Goal: Task Accomplishment & Management: Use online tool/utility

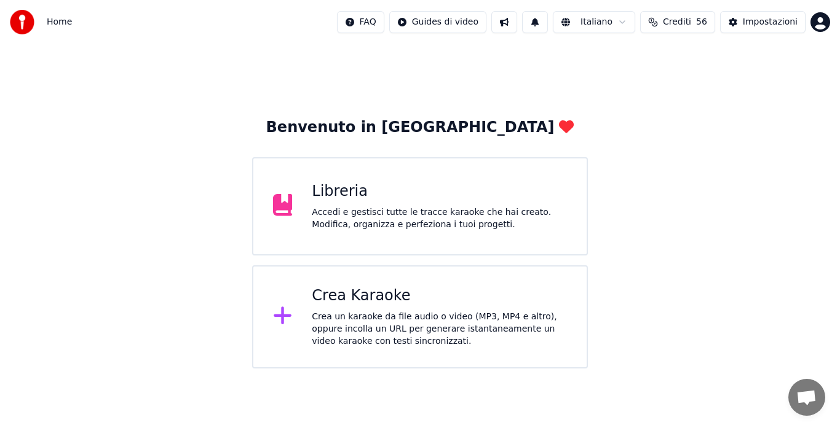
click at [409, 316] on div "Crea un karaoke da file audio o video (MP3, MP4 e altro), oppure incolla un URL…" at bounding box center [439, 329] width 255 height 37
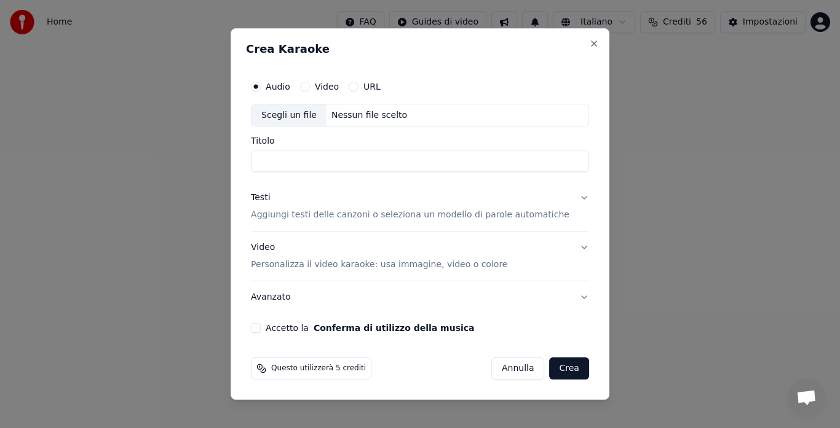
click at [348, 121] on div "Nessun file scelto" at bounding box center [368, 115] width 85 height 12
type input "**********"
click at [388, 162] on input "**********" at bounding box center [420, 162] width 338 height 22
click at [388, 161] on input "**********" at bounding box center [420, 162] width 338 height 22
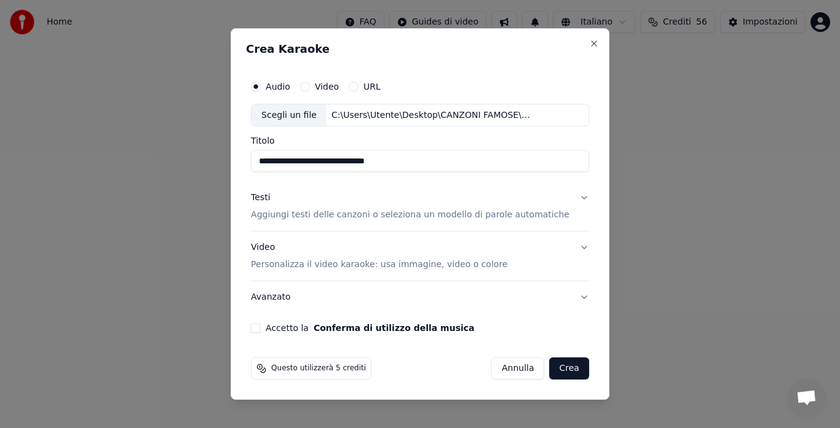
click at [387, 160] on input "**********" at bounding box center [420, 162] width 338 height 22
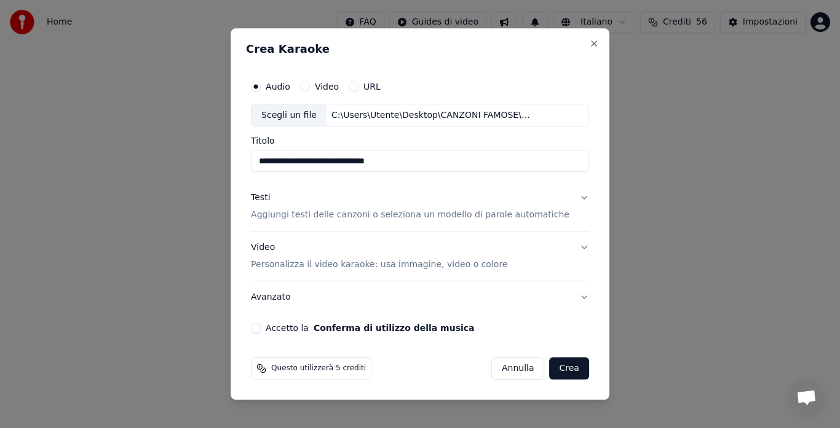
click at [414, 207] on div "Testi Aggiungi testi delle canzoni o seleziona un modello di parole automatiche" at bounding box center [410, 207] width 318 height 30
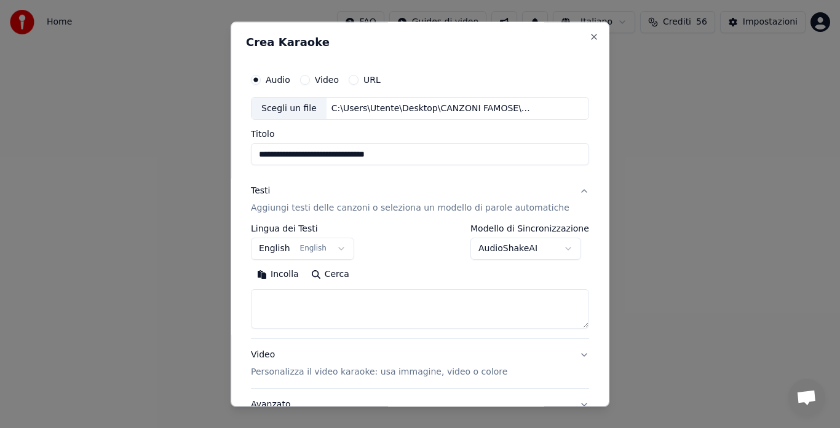
click at [355, 301] on textarea at bounding box center [420, 309] width 338 height 39
click at [281, 278] on button "Incolla" at bounding box center [278, 276] width 54 height 20
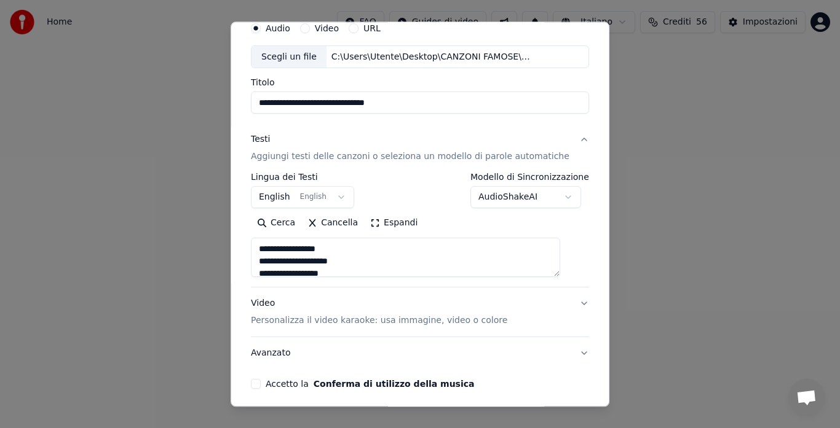
scroll to position [60, 0]
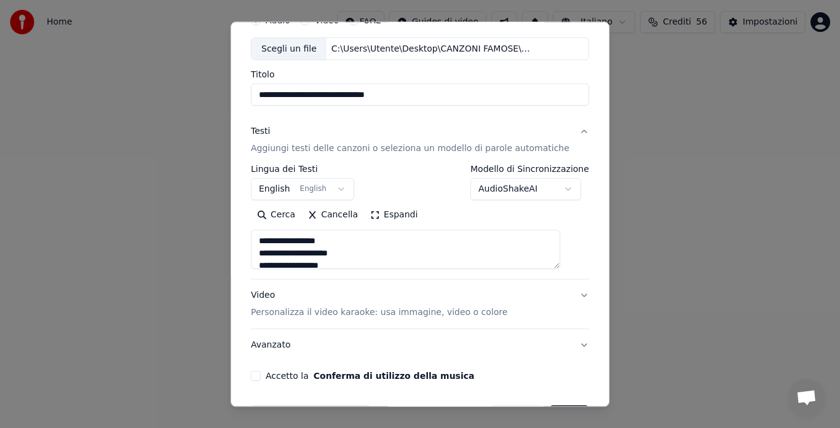
click at [322, 309] on p "Personalizza il video karaoke: usa immagine, video o colore" at bounding box center [379, 313] width 256 height 12
type textarea "**********"
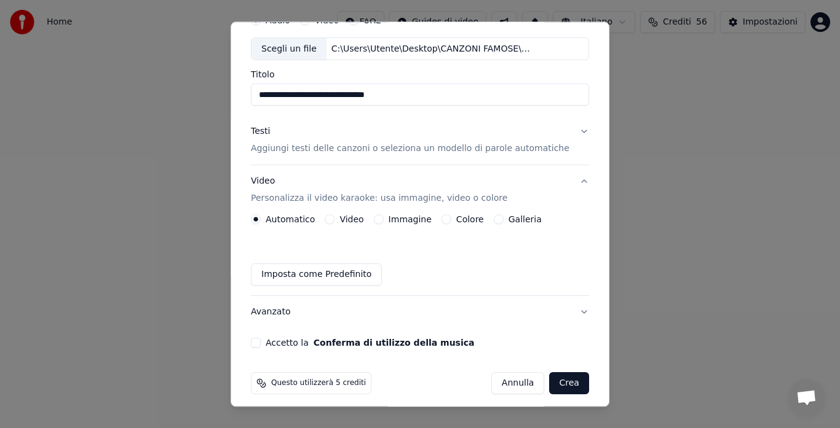
click at [499, 221] on button "Galleria" at bounding box center [499, 220] width 10 height 10
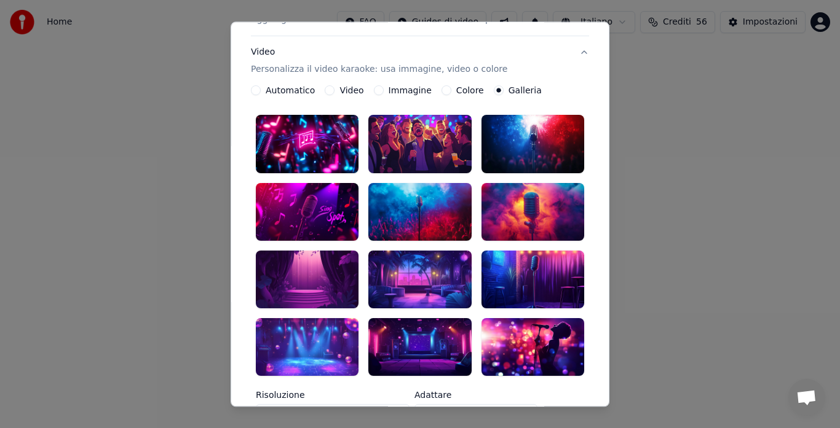
scroll to position [197, 0]
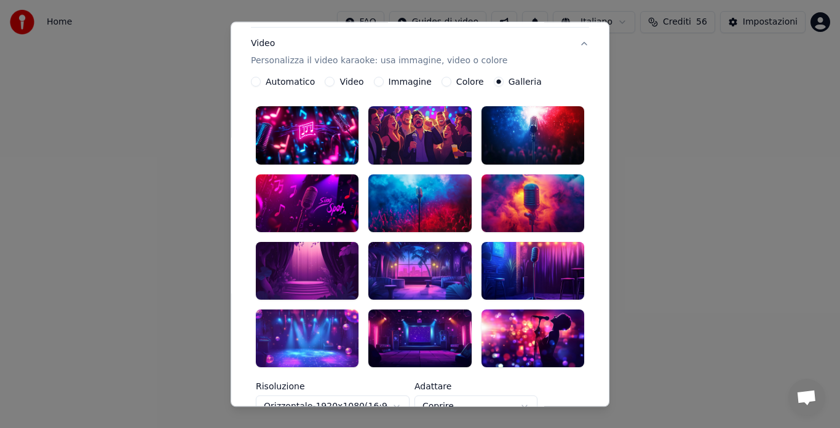
click at [403, 323] on div at bounding box center [419, 339] width 103 height 58
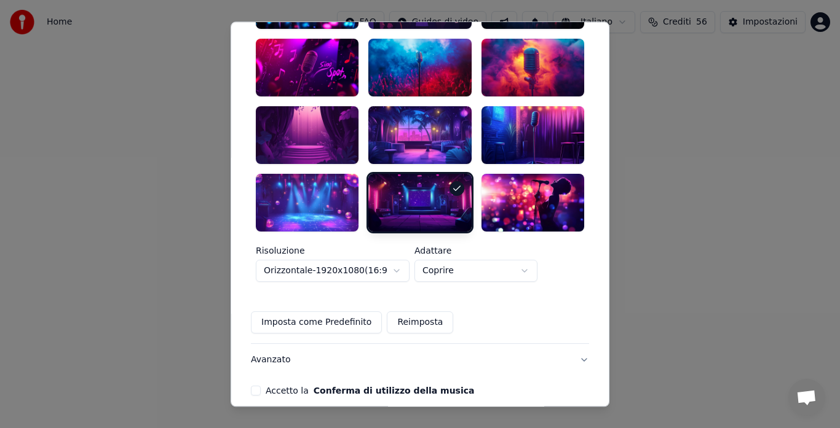
scroll to position [341, 0]
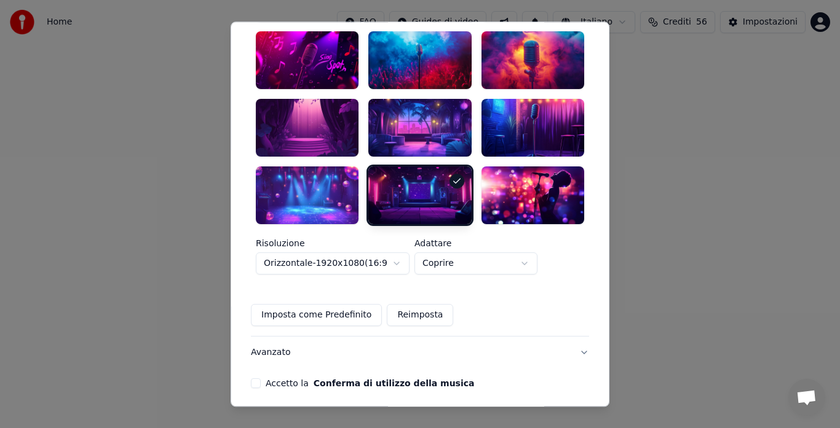
click at [288, 379] on label "Accetto la Conferma di utilizzo della musica" at bounding box center [370, 383] width 208 height 9
click at [261, 379] on button "Accetto la Conferma di utilizzo della musica" at bounding box center [256, 384] width 10 height 10
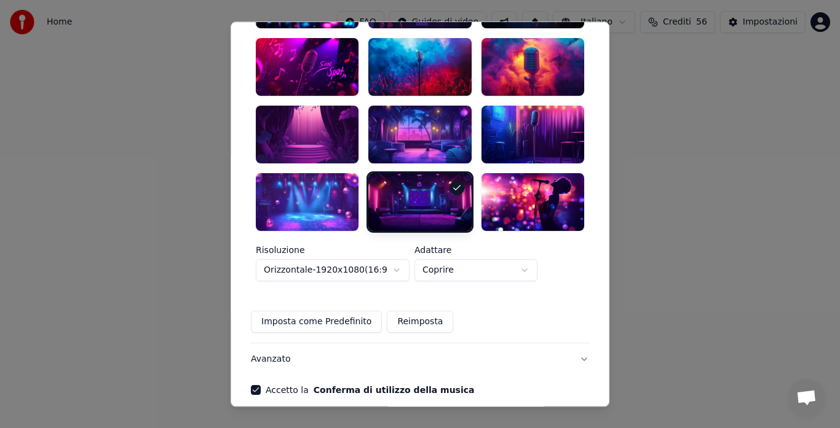
scroll to position [331, 0]
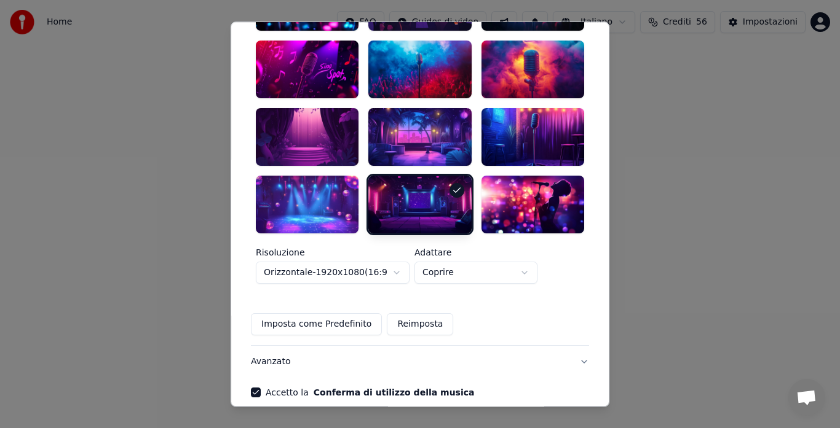
click at [493, 53] on div at bounding box center [532, 70] width 103 height 58
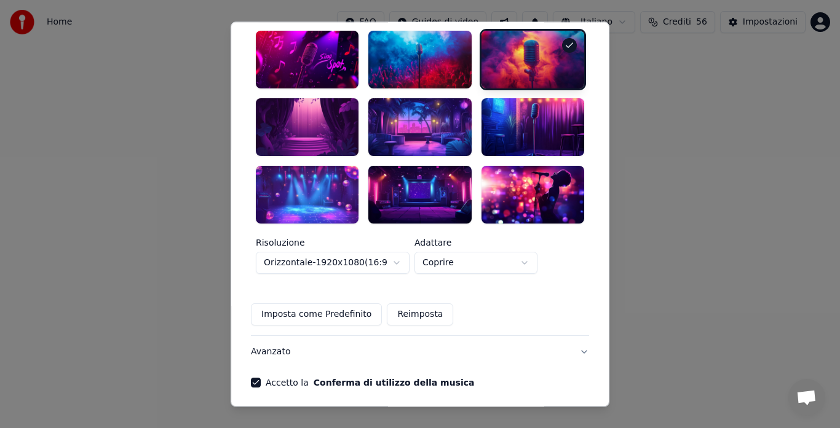
scroll to position [337, 0]
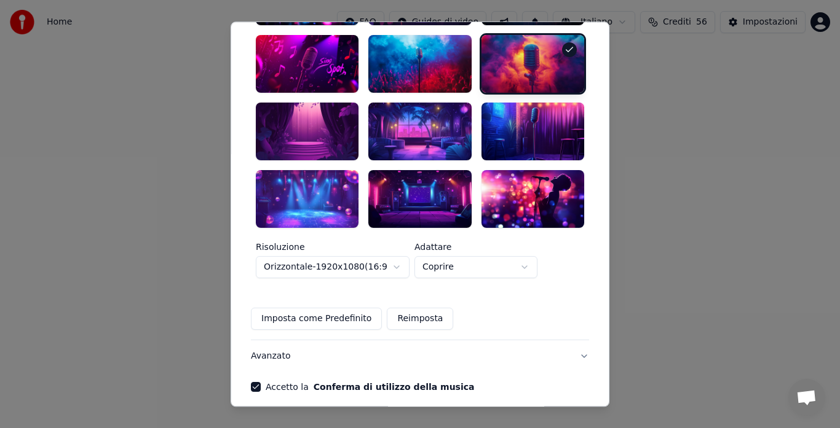
click at [412, 171] on div at bounding box center [419, 199] width 103 height 58
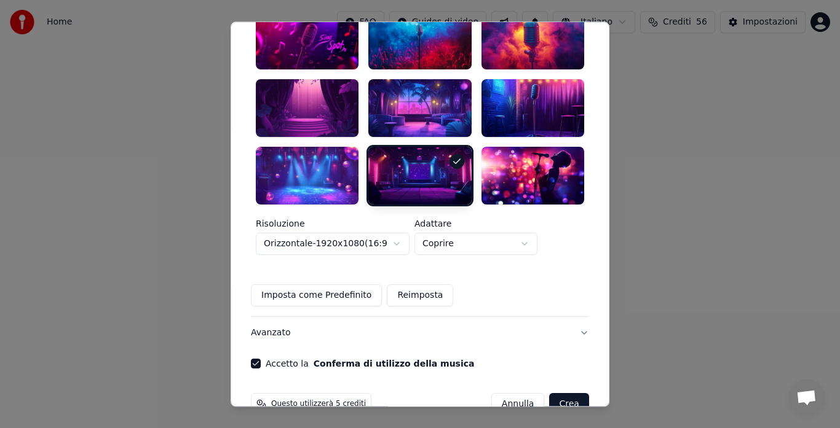
scroll to position [367, 0]
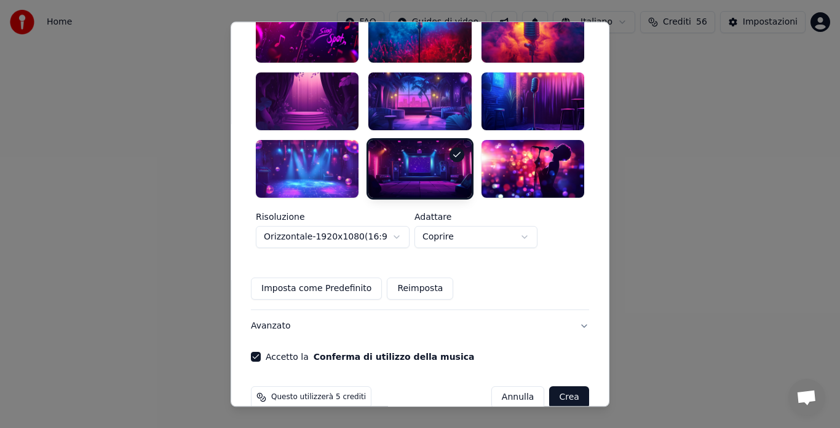
click at [424, 73] on div at bounding box center [419, 102] width 103 height 58
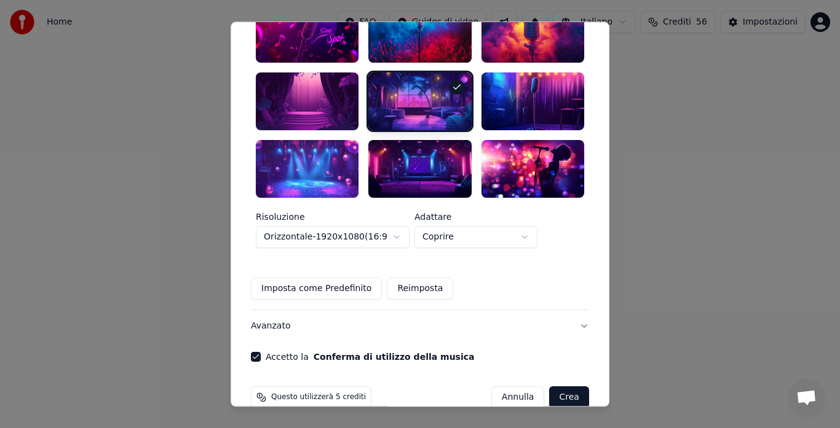
click at [407, 153] on div at bounding box center [419, 169] width 103 height 58
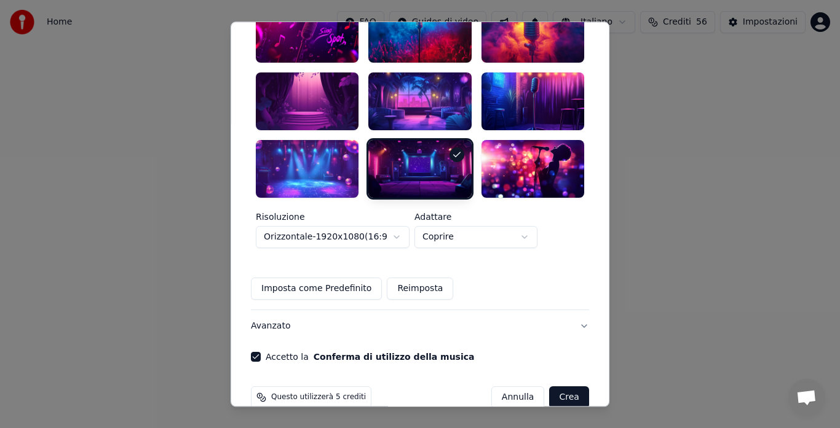
click at [550, 387] on button "Crea" at bounding box center [569, 398] width 39 height 22
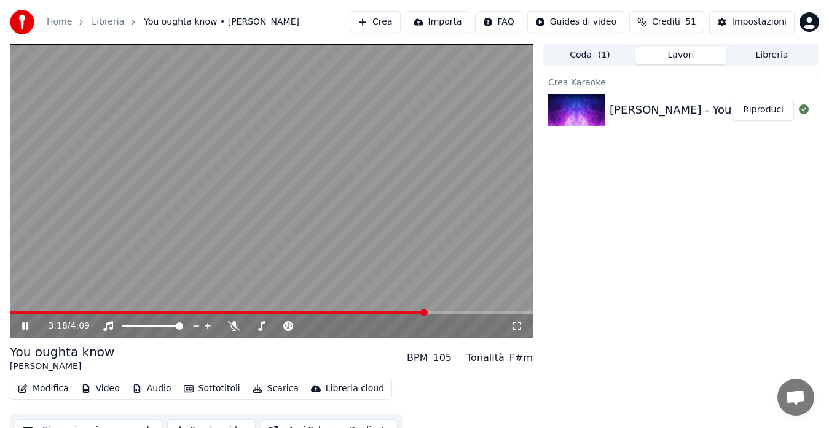
click at [50, 384] on button "Modifica" at bounding box center [43, 388] width 61 height 17
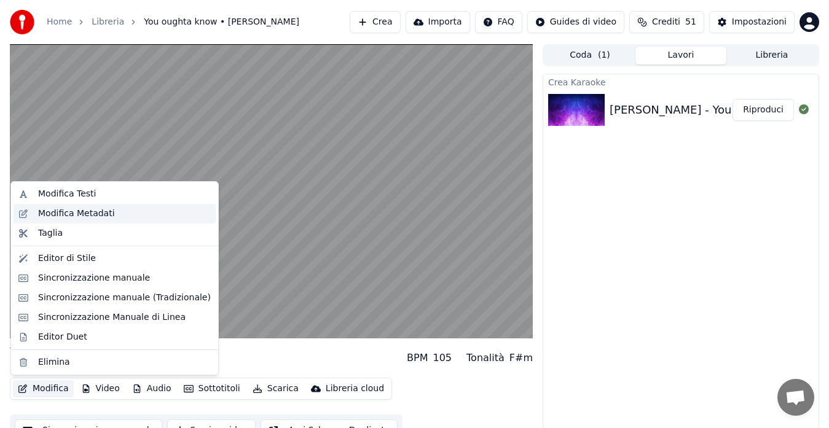
click at [68, 208] on div "Modifica Metadati" at bounding box center [76, 214] width 77 height 12
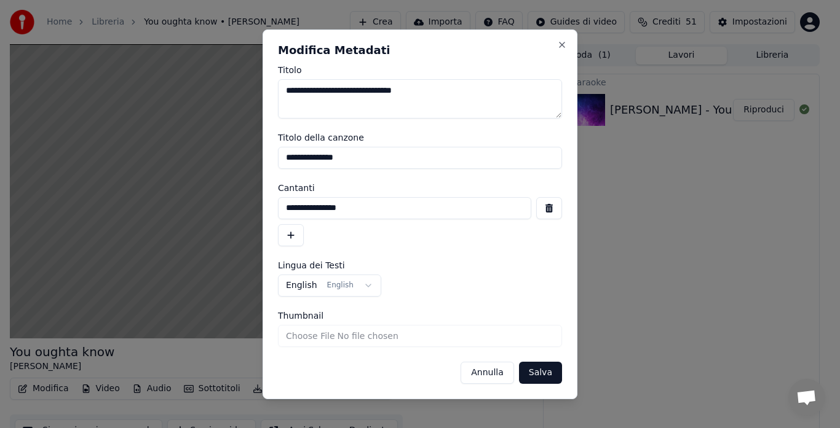
click at [281, 154] on input "**********" at bounding box center [420, 158] width 284 height 22
type input "**********"
click at [288, 238] on button "button" at bounding box center [291, 235] width 26 height 22
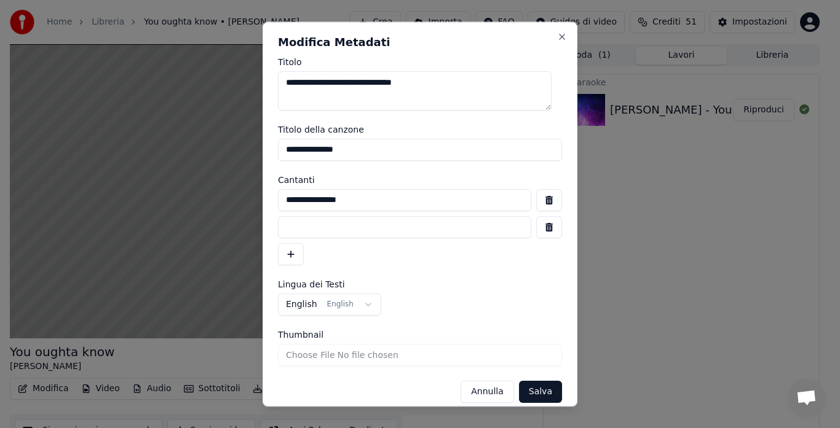
click at [294, 226] on input at bounding box center [404, 227] width 253 height 22
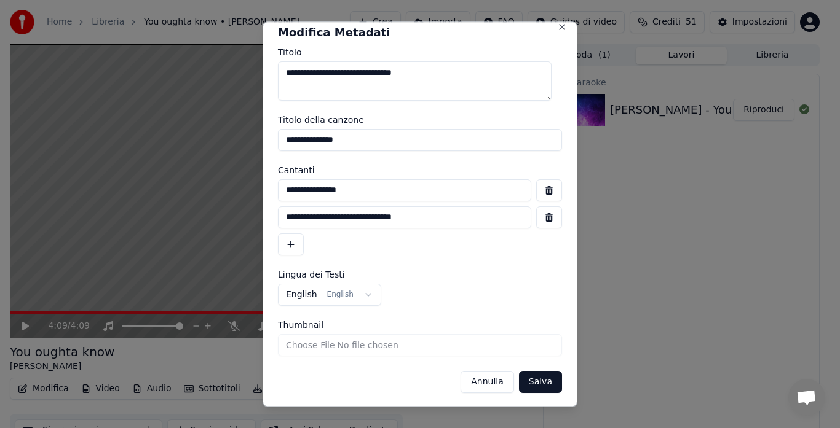
scroll to position [12, 0]
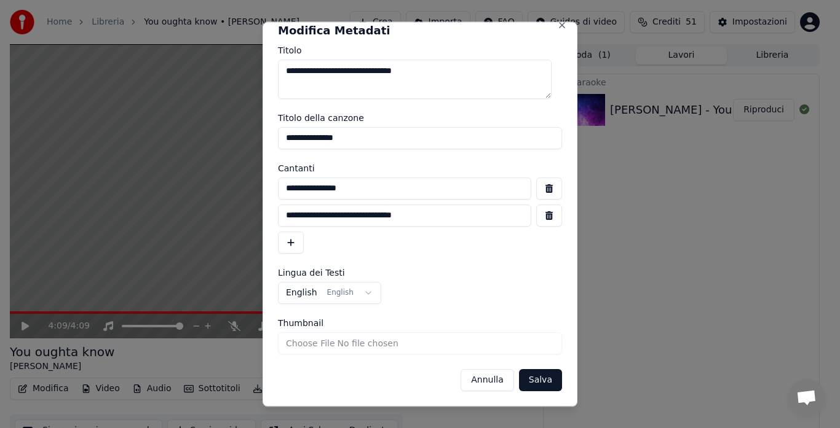
type input "**********"
click at [519, 373] on button "Salva" at bounding box center [540, 380] width 43 height 22
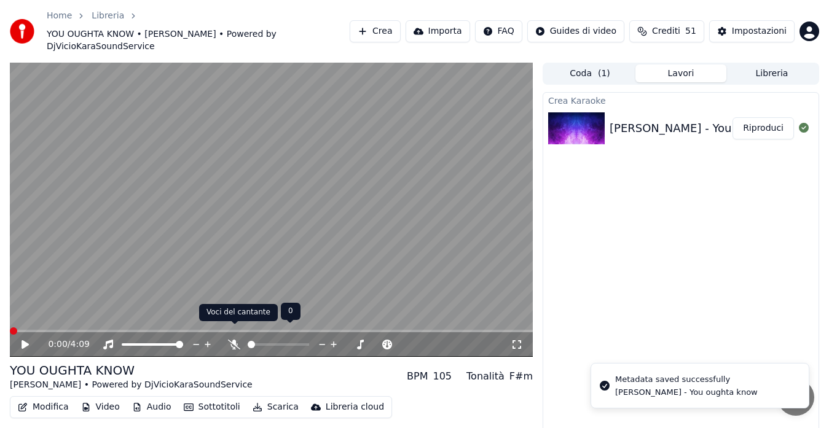
click at [237, 340] on icon at bounding box center [234, 345] width 12 height 10
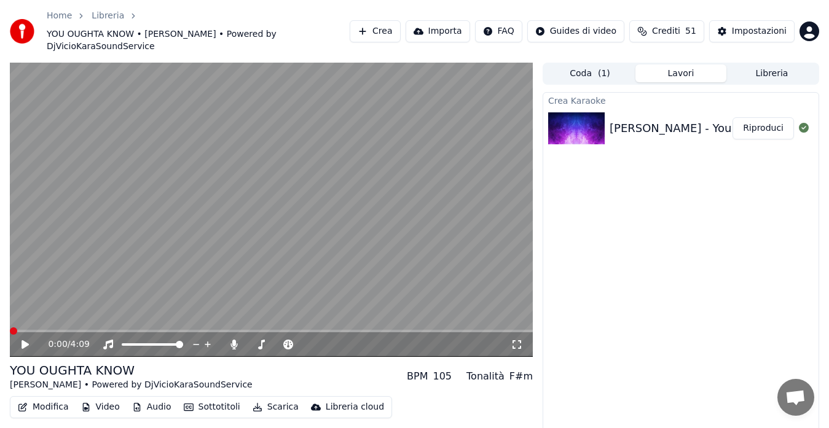
click at [23, 341] on icon at bounding box center [25, 345] width 7 height 9
click at [44, 399] on button "Modifica" at bounding box center [43, 407] width 61 height 17
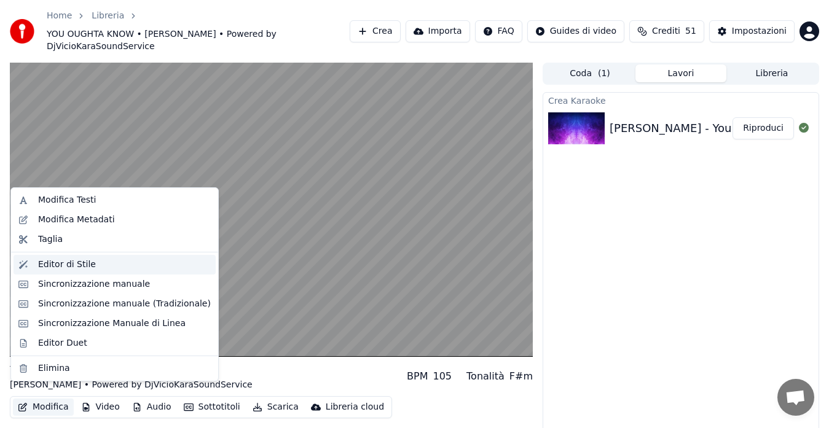
click at [88, 261] on div "Editor di Stile" at bounding box center [67, 265] width 58 height 12
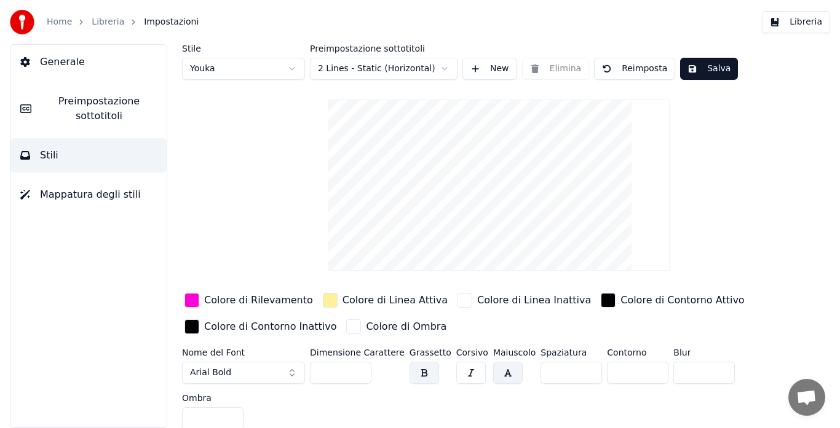
click at [240, 71] on html "Home Libreria Impostazioni Libreria Generale Preimpostazione sottotitoli Stili …" at bounding box center [420, 214] width 840 height 428
click at [194, 298] on div "button" at bounding box center [191, 300] width 15 height 15
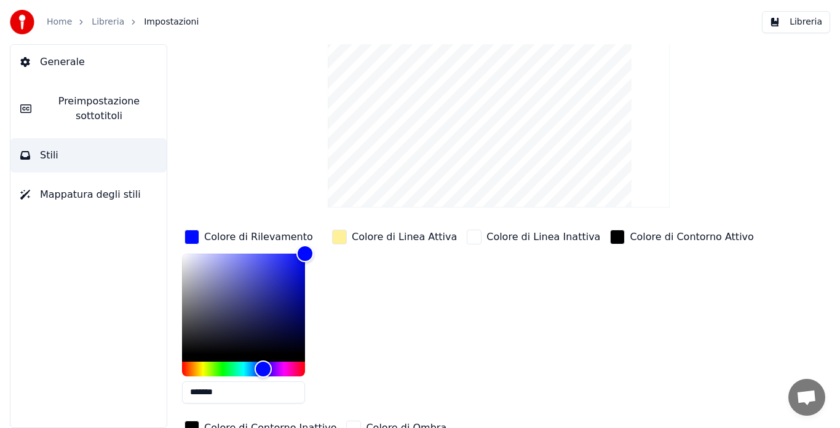
scroll to position [66, 0]
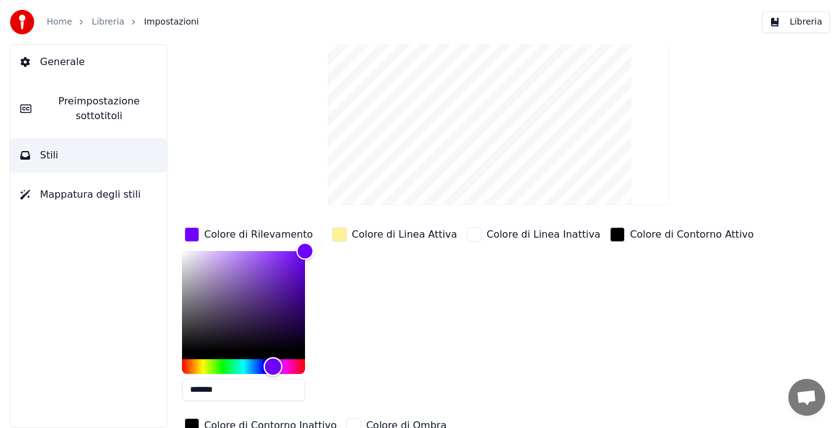
click at [273, 363] on div "Hue" at bounding box center [243, 367] width 123 height 15
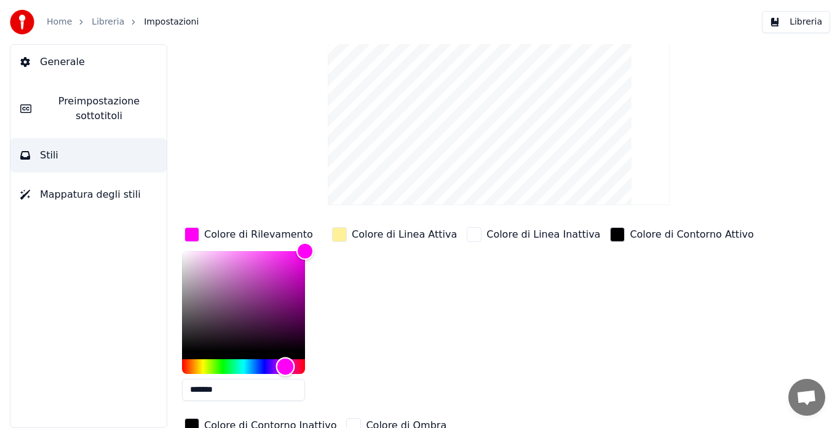
type input "*******"
drag, startPoint x: 275, startPoint y: 363, endPoint x: 283, endPoint y: 365, distance: 8.2
click at [283, 365] on div "Hue" at bounding box center [283, 366] width 19 height 19
click at [341, 314] on div "Colore di Linea Attiva" at bounding box center [394, 318] width 130 height 186
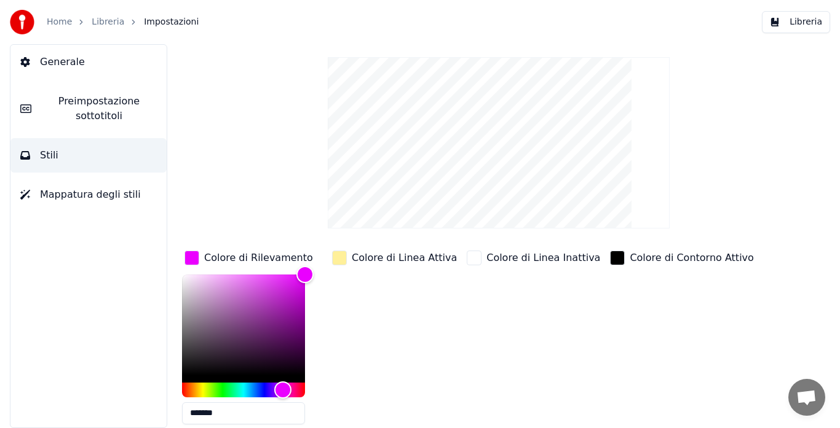
scroll to position [38, 0]
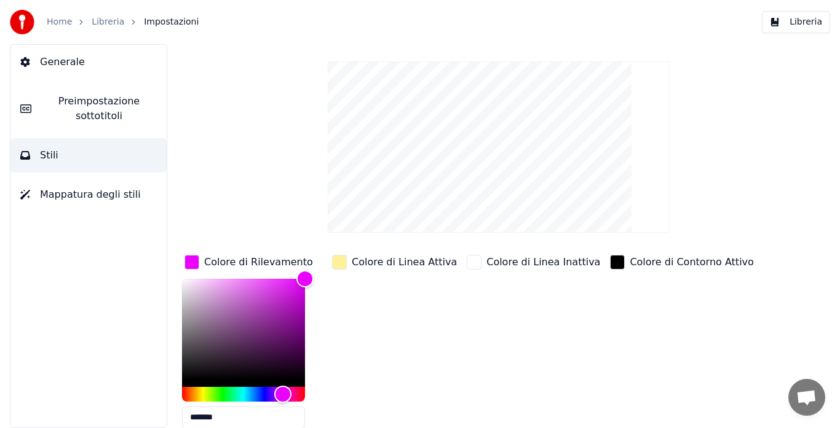
click at [61, 196] on span "Mappatura degli stili" at bounding box center [90, 194] width 101 height 15
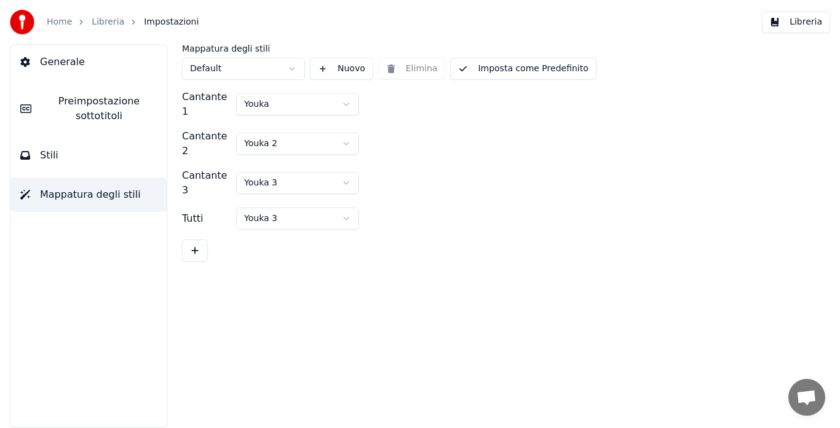
scroll to position [0, 0]
click at [89, 139] on button "Stili" at bounding box center [88, 155] width 156 height 34
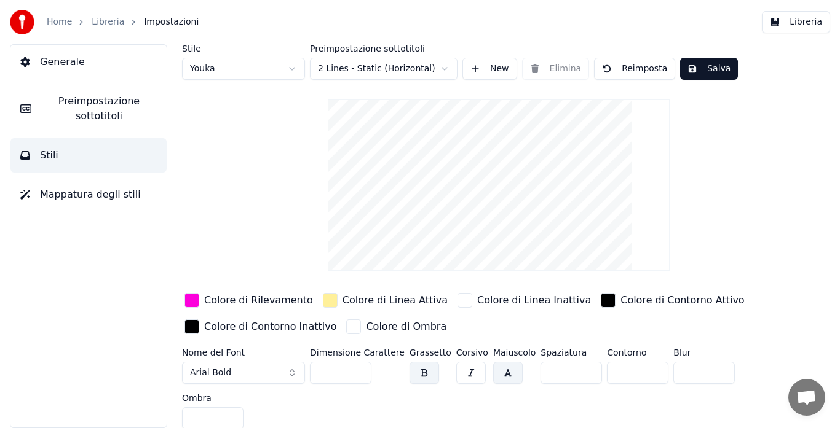
click at [89, 119] on span "Preimpostazione sottotitoli" at bounding box center [99, 109] width 116 height 30
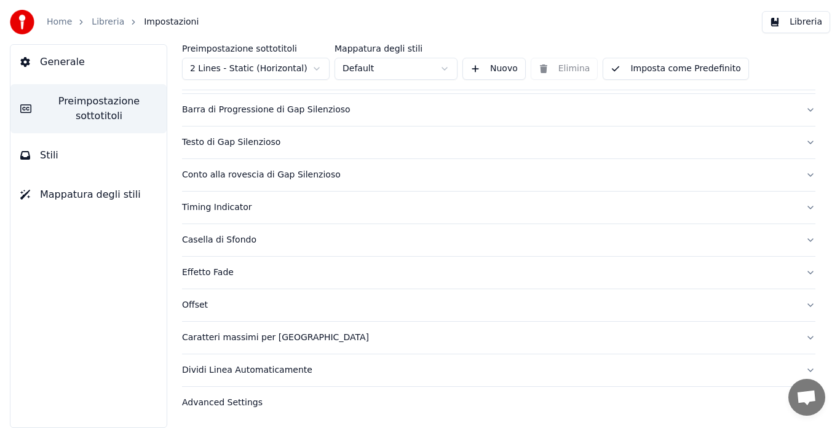
scroll to position [119, 0]
click at [252, 339] on div "Caratteri massimi per [GEOGRAPHIC_DATA]" at bounding box center [488, 337] width 613 height 12
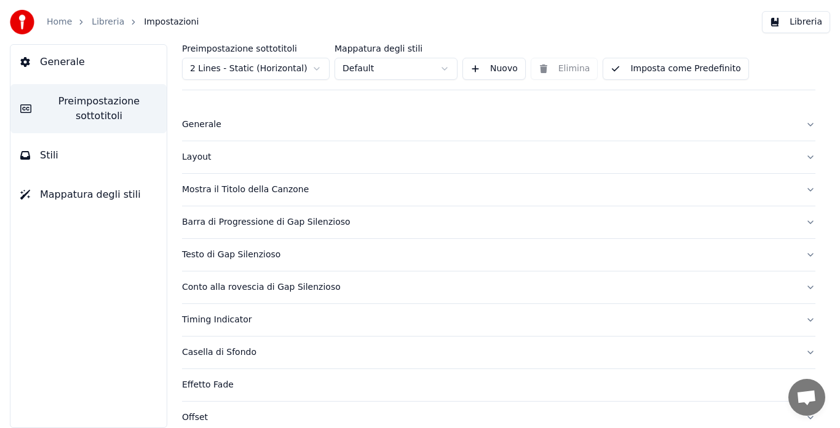
scroll to position [0, 0]
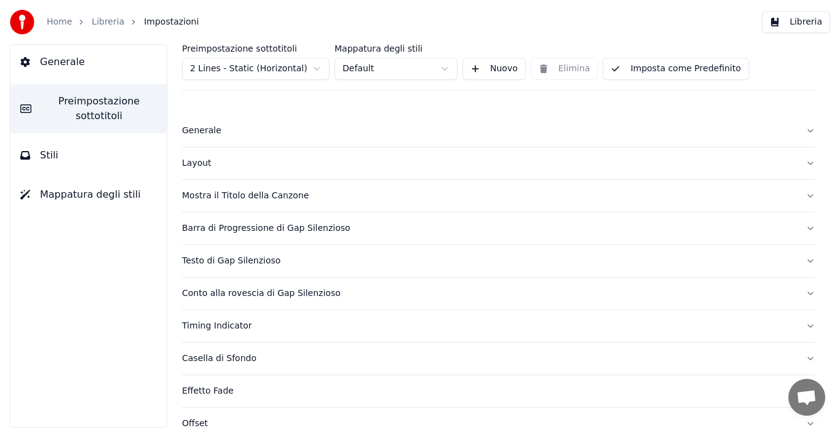
click at [254, 194] on div "Mostra il Titolo della Canzone" at bounding box center [488, 196] width 613 height 12
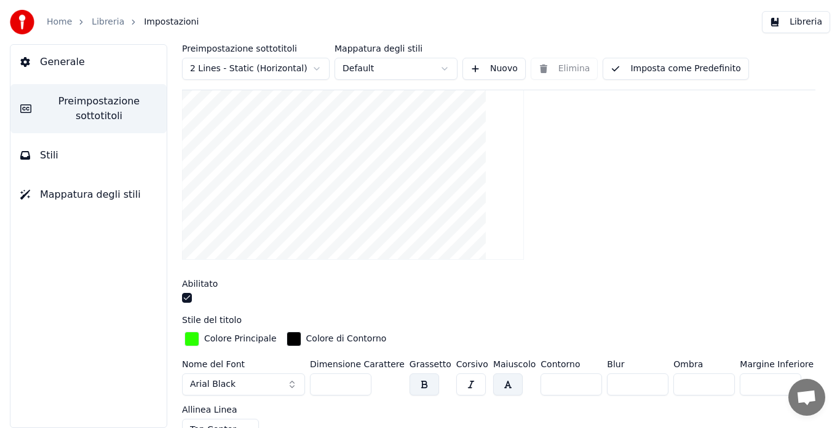
scroll to position [149, 0]
click at [768, 387] on input "***" at bounding box center [769, 386] width 61 height 22
click at [769, 387] on input "***" at bounding box center [769, 386] width 61 height 22
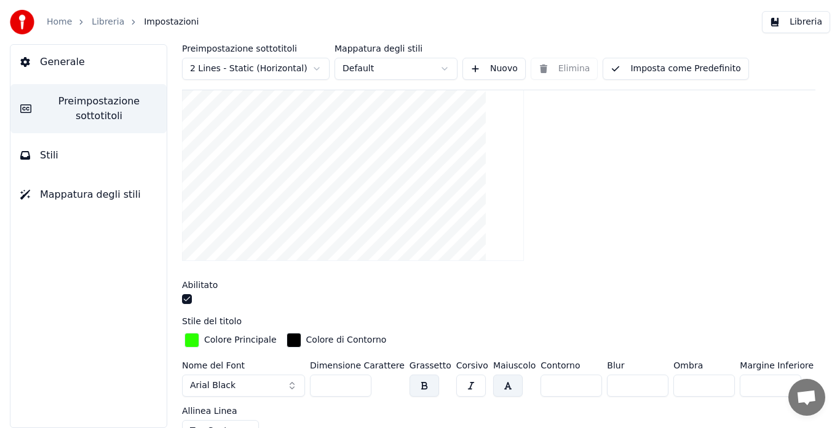
click at [769, 387] on input "***" at bounding box center [769, 386] width 61 height 22
click at [769, 387] on input "**" at bounding box center [769, 386] width 61 height 22
click at [770, 380] on input "***" at bounding box center [769, 386] width 61 height 22
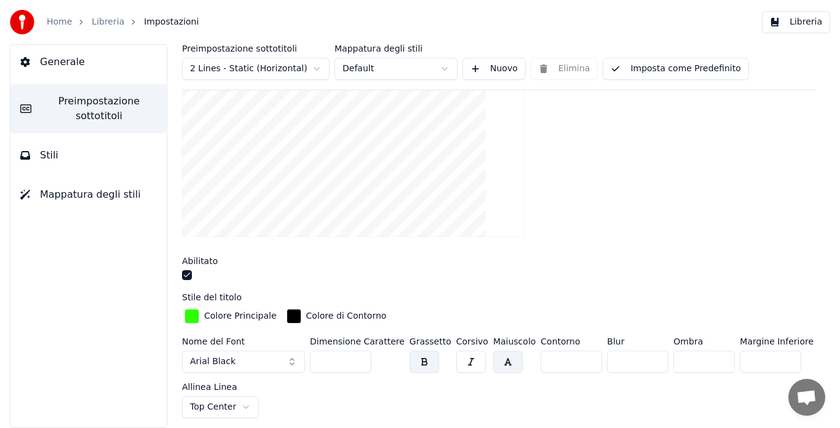
type input "***"
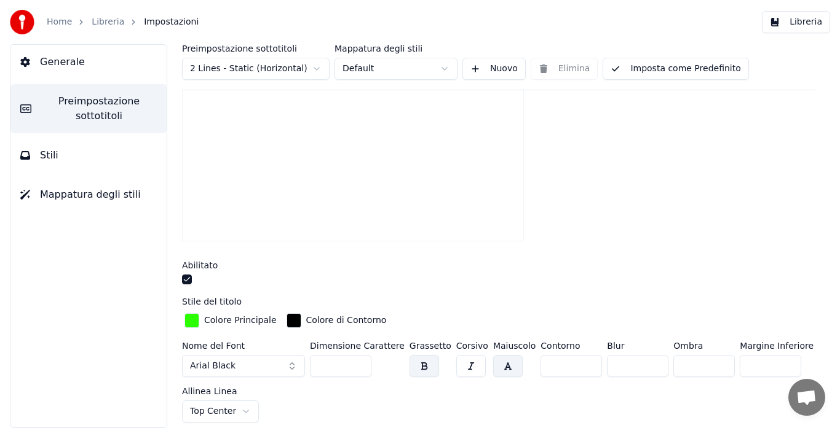
scroll to position [162, 0]
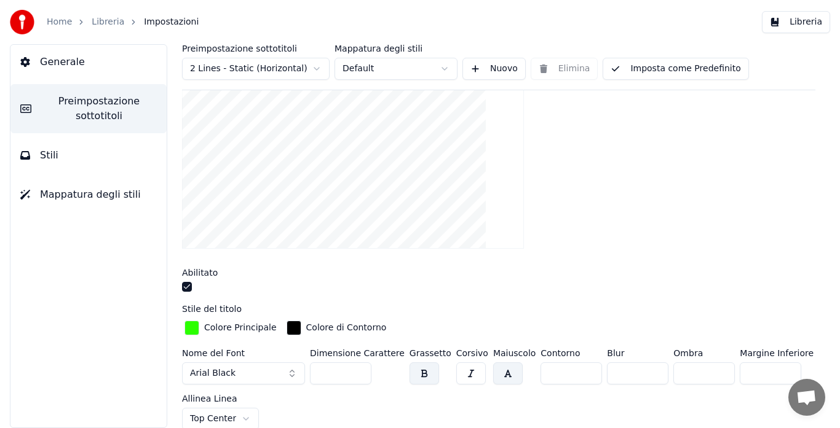
click at [728, 408] on div "Nome del Font Arial Black Dimensione Carattere *** Grassetto Corsivo Maiuscolo …" at bounding box center [498, 389] width 633 height 81
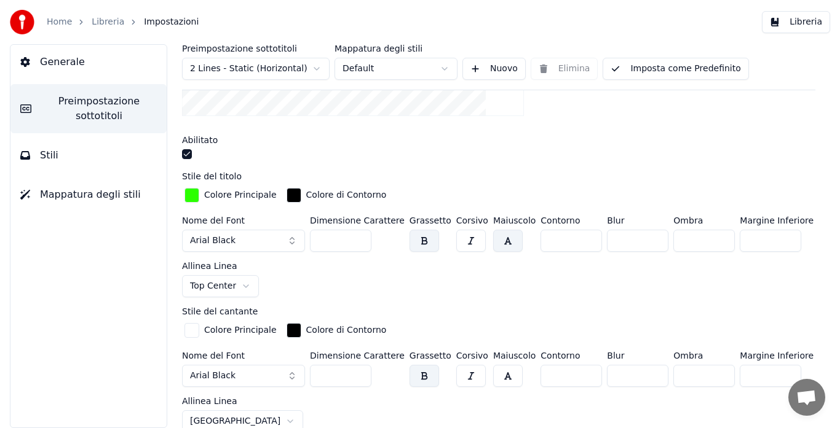
scroll to position [299, 0]
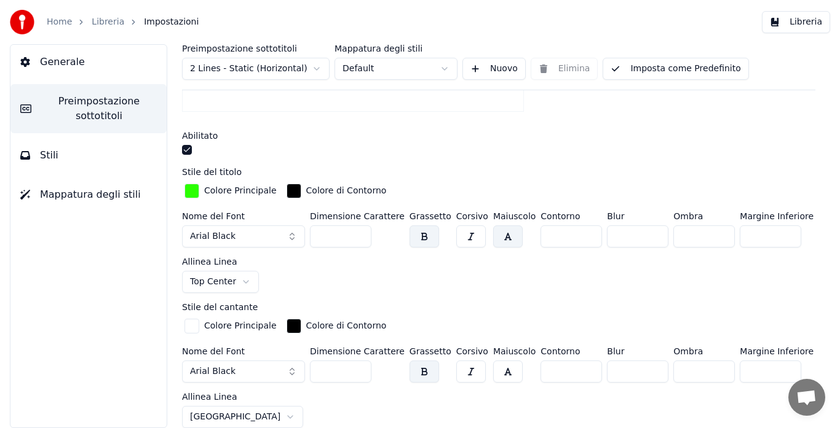
click at [771, 370] on input "***" at bounding box center [769, 372] width 61 height 22
type input "***"
click at [771, 370] on input "***" at bounding box center [769, 372] width 61 height 22
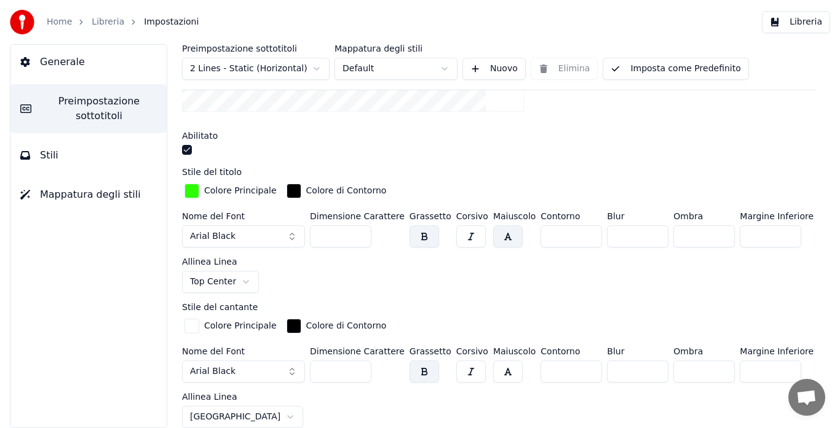
click at [770, 312] on div "Stile del cantante Colore Principale Colore di Contorno Nome del Font Arial Bla…" at bounding box center [498, 365] width 633 height 125
click at [636, 237] on input "*" at bounding box center [637, 237] width 61 height 22
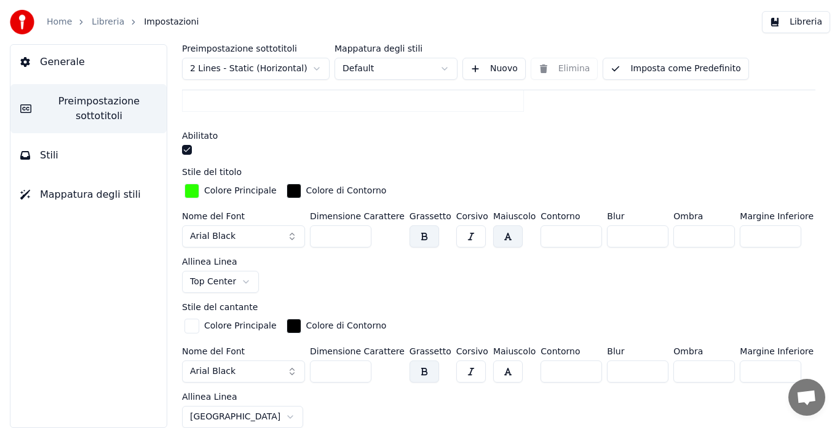
click at [636, 237] on input "*" at bounding box center [637, 237] width 61 height 22
type input "*"
click at [637, 229] on input "*" at bounding box center [637, 237] width 61 height 22
click at [633, 289] on div "Nome del Font Arial Black Dimensione Carattere *** Grassetto Corsivo Maiuscolo …" at bounding box center [498, 252] width 633 height 81
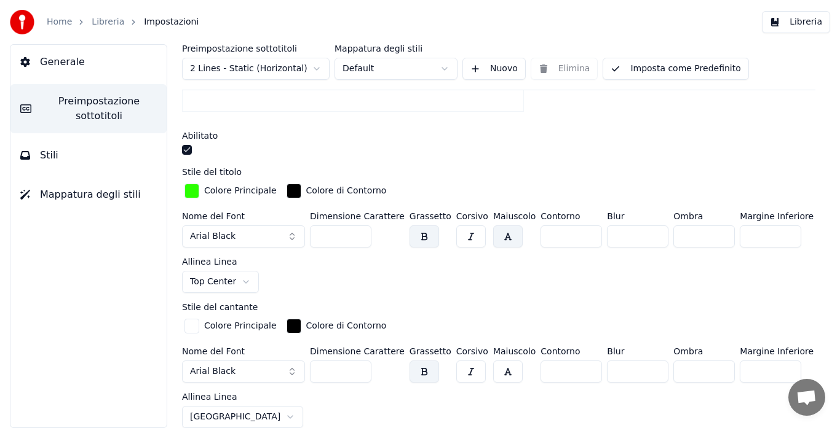
click at [357, 373] on input "***" at bounding box center [340, 372] width 61 height 22
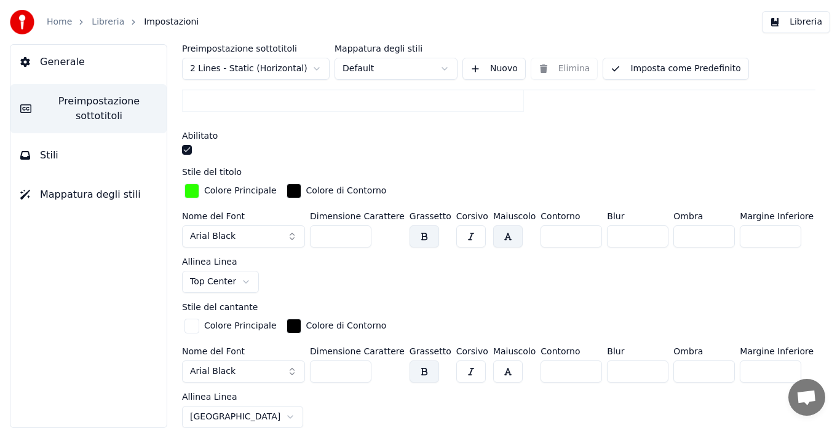
click at [357, 373] on input "***" at bounding box center [340, 372] width 61 height 22
type input "***"
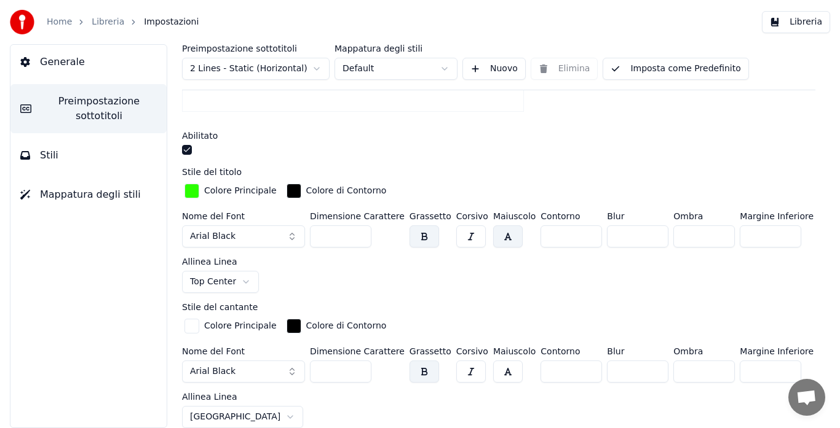
click at [357, 373] on input "***" at bounding box center [340, 372] width 61 height 22
click at [669, 74] on button "Imposta come Predefinito" at bounding box center [675, 69] width 146 height 22
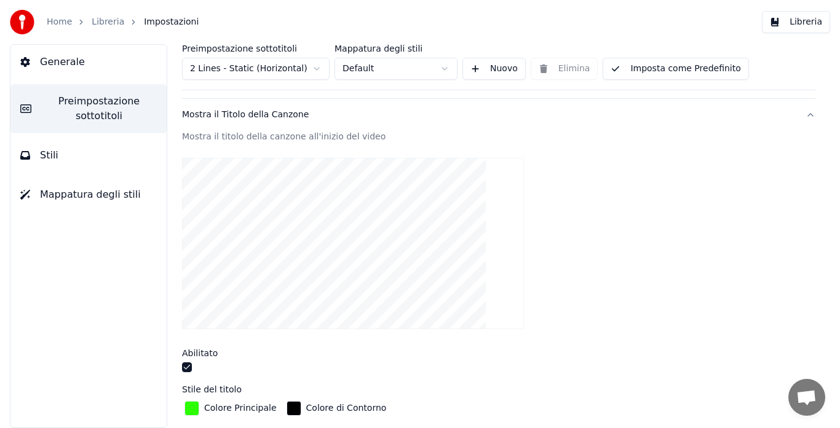
scroll to position [66, 0]
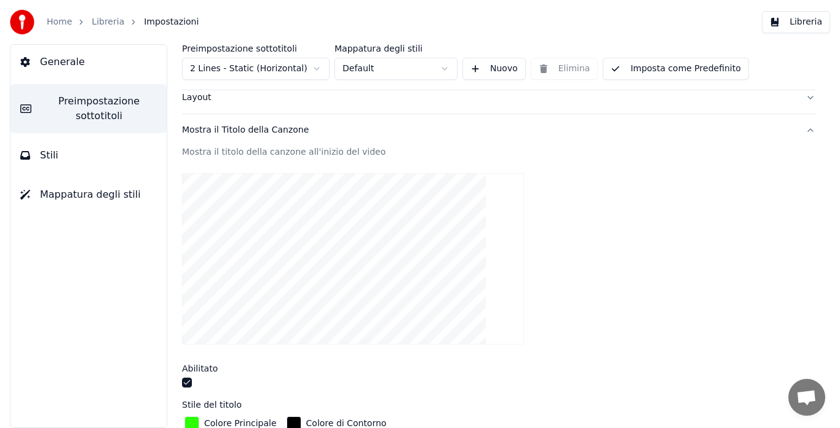
click at [784, 25] on button "Libreria" at bounding box center [796, 22] width 68 height 22
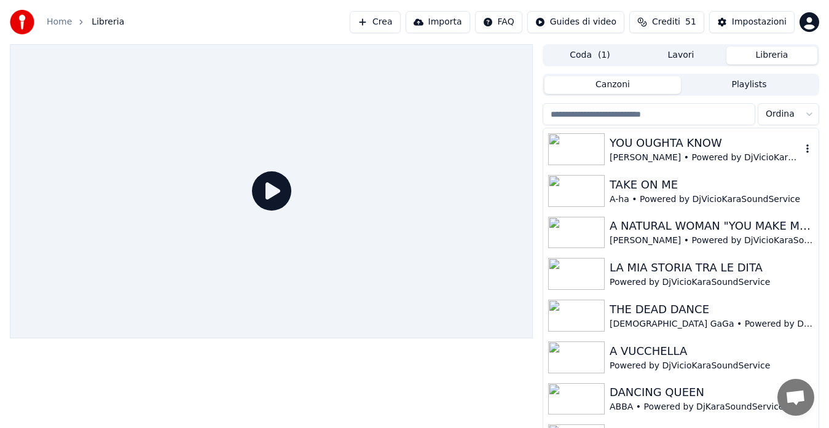
click at [638, 140] on div "YOU OUGHTA KNOW" at bounding box center [706, 143] width 192 height 17
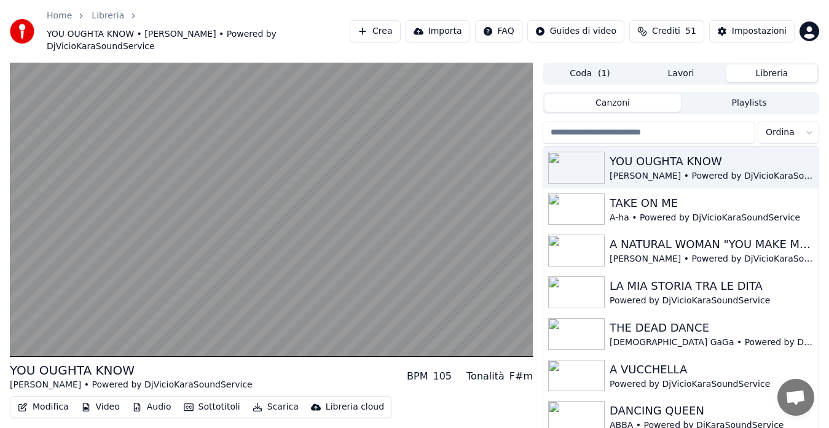
click at [36, 399] on button "Modifica" at bounding box center [43, 407] width 61 height 17
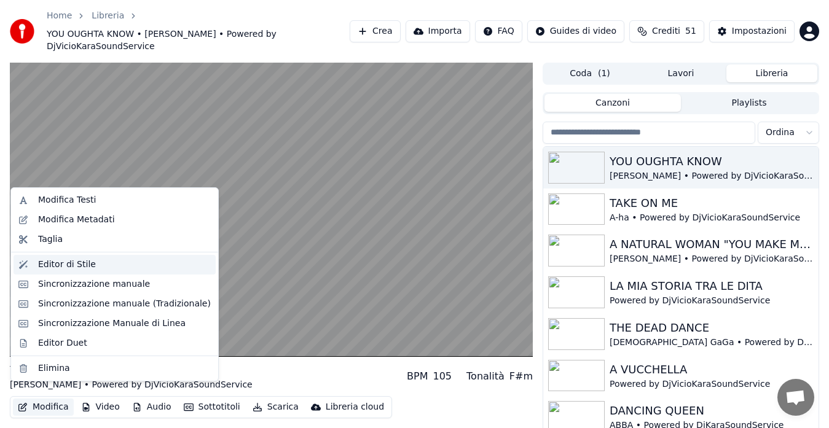
click at [128, 269] on div "Editor di Stile" at bounding box center [124, 265] width 173 height 12
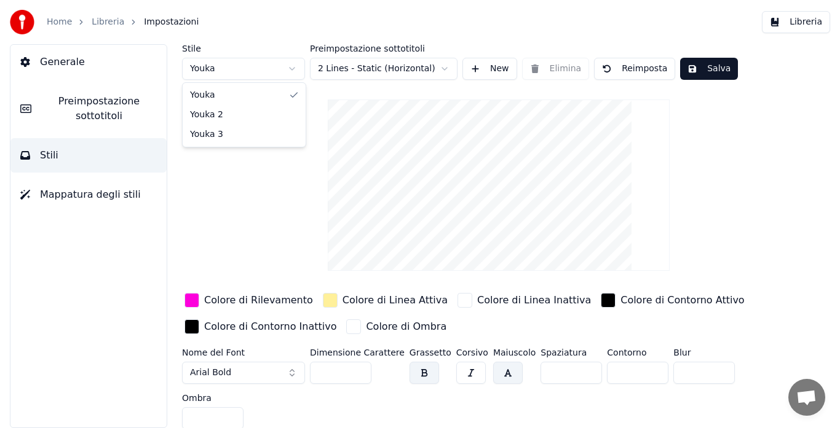
click at [254, 68] on html "Home Libreria Impostazioni Libreria Generale Preimpostazione sottotitoli Stili …" at bounding box center [420, 214] width 840 height 428
click at [192, 306] on div "button" at bounding box center [191, 300] width 15 height 15
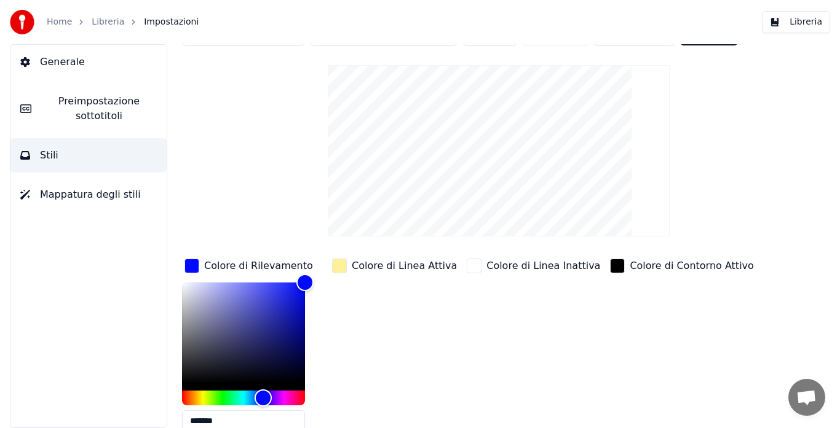
scroll to position [42, 0]
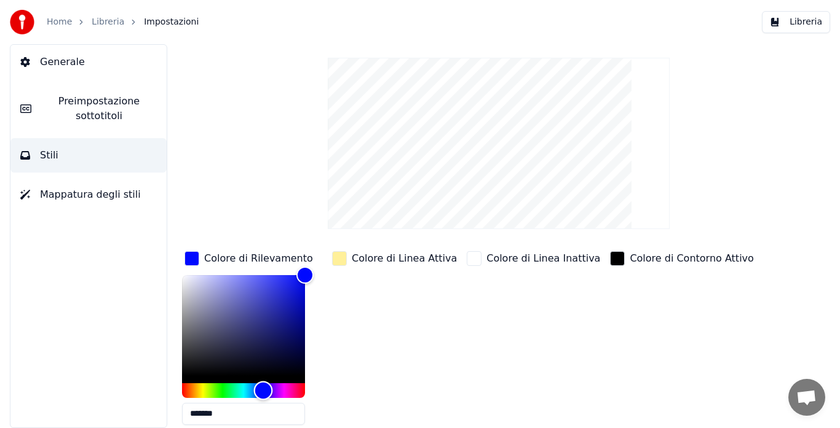
type input "*******"
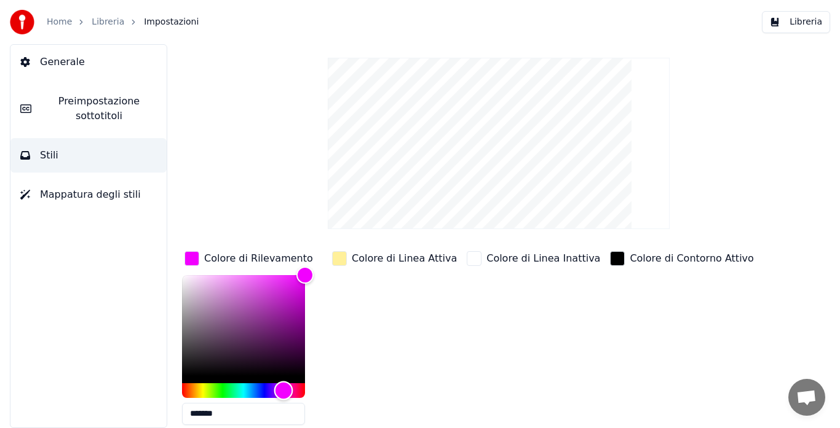
click at [283, 389] on div "Hue" at bounding box center [243, 391] width 123 height 15
click at [353, 356] on div "Colore di Linea Attiva" at bounding box center [394, 342] width 130 height 186
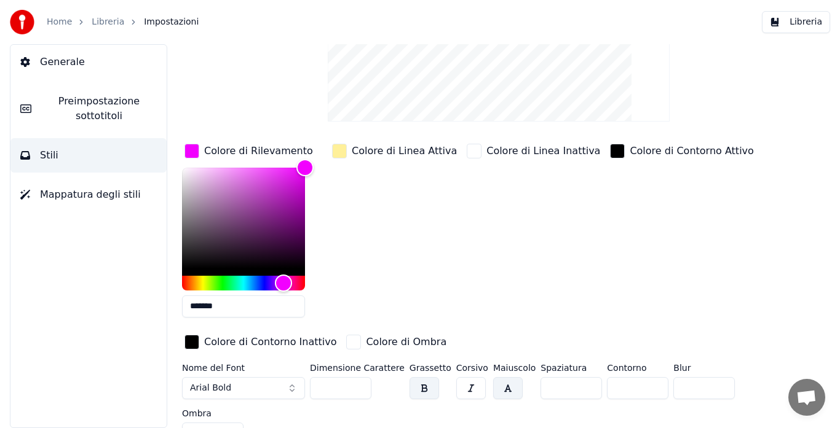
scroll to position [156, 0]
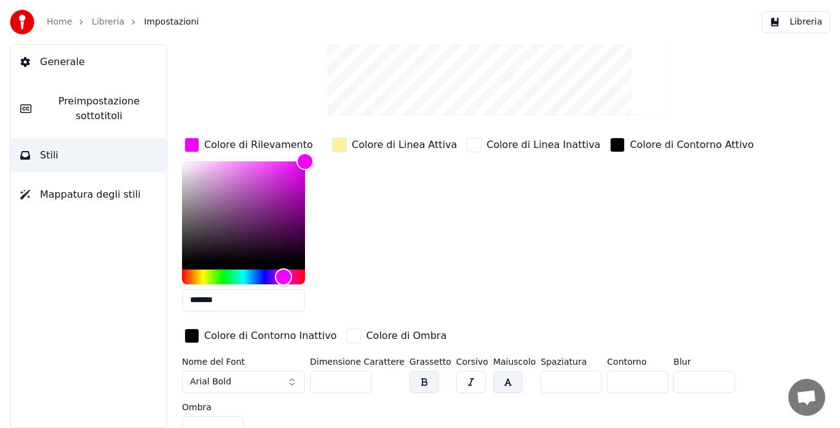
click at [359, 385] on input "***" at bounding box center [340, 382] width 61 height 22
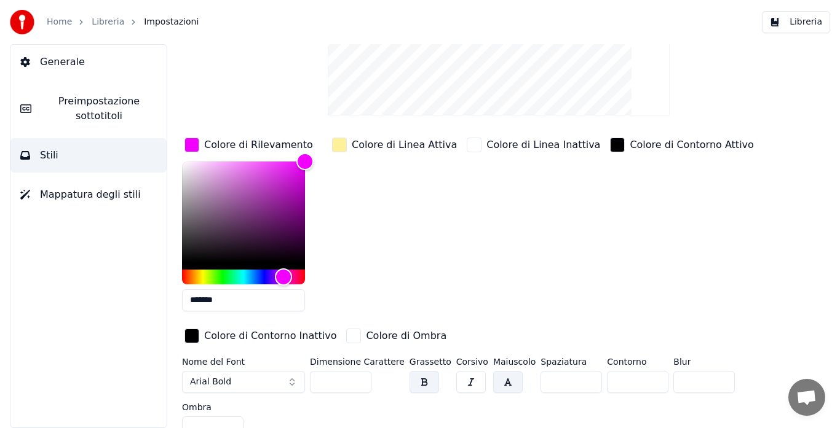
click at [360, 385] on input "***" at bounding box center [340, 382] width 61 height 22
type input "***"
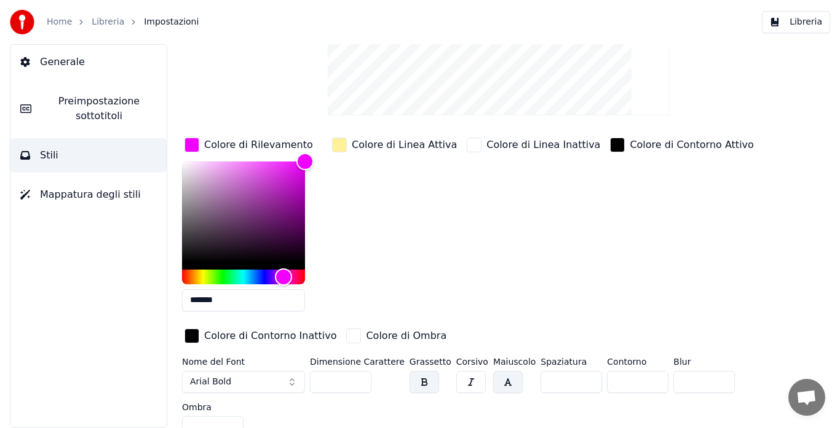
click at [360, 385] on input "***" at bounding box center [340, 382] width 61 height 22
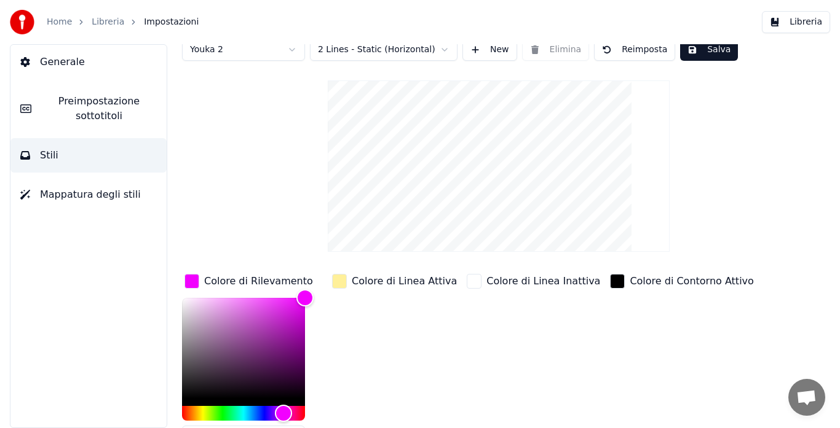
scroll to position [0, 0]
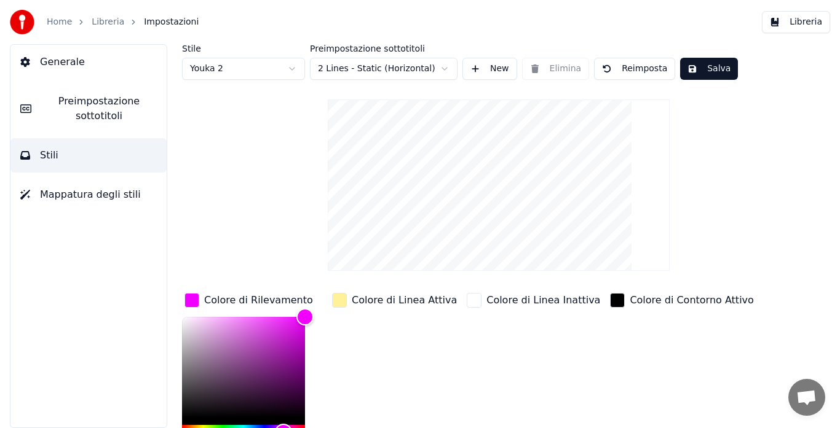
click at [693, 74] on button "Salva" at bounding box center [709, 69] width 58 height 22
click at [777, 25] on button "Libreria" at bounding box center [796, 22] width 68 height 22
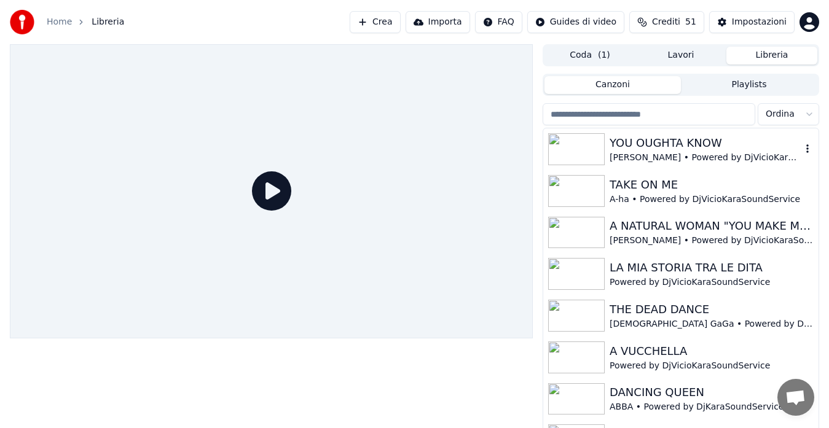
click at [623, 152] on div "[PERSON_NAME] • Powered by DjVicioKaraSoundService" at bounding box center [706, 158] width 192 height 12
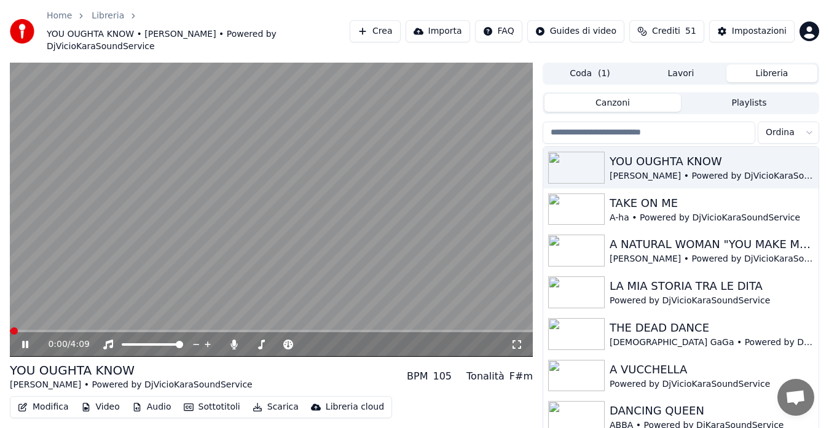
click at [513, 340] on icon at bounding box center [517, 345] width 12 height 10
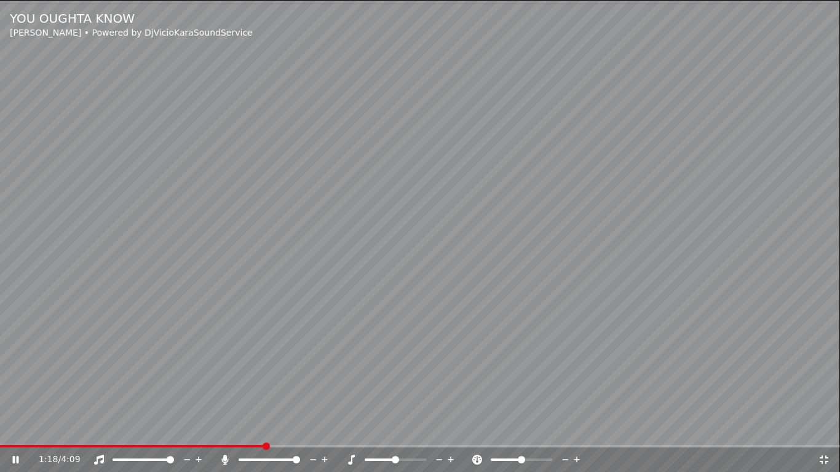
click at [310, 428] on icon at bounding box center [313, 460] width 12 height 12
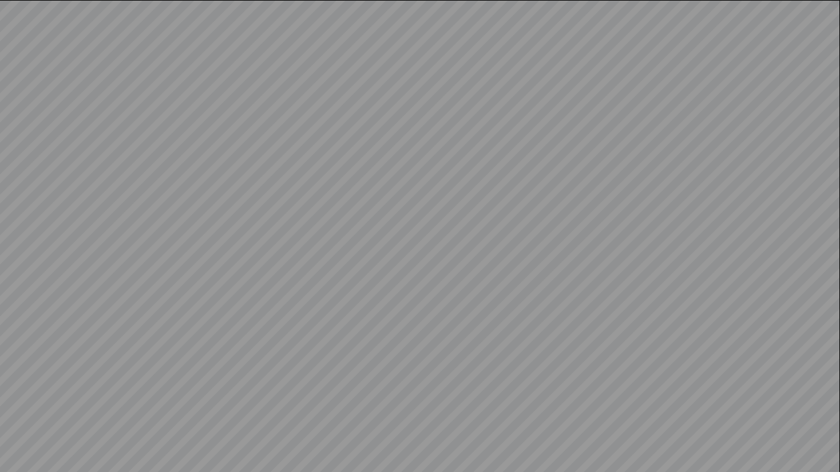
click at [310, 428] on video at bounding box center [420, 236] width 840 height 472
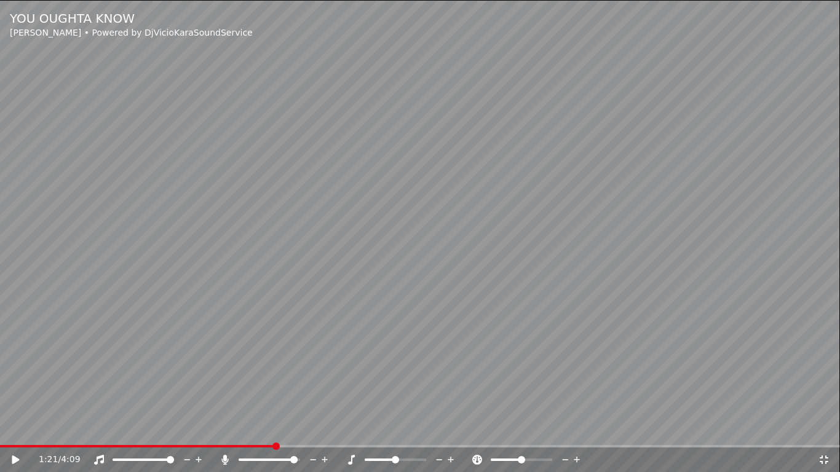
click at [362, 347] on video at bounding box center [420, 236] width 840 height 472
click at [312, 428] on icon at bounding box center [313, 460] width 12 height 12
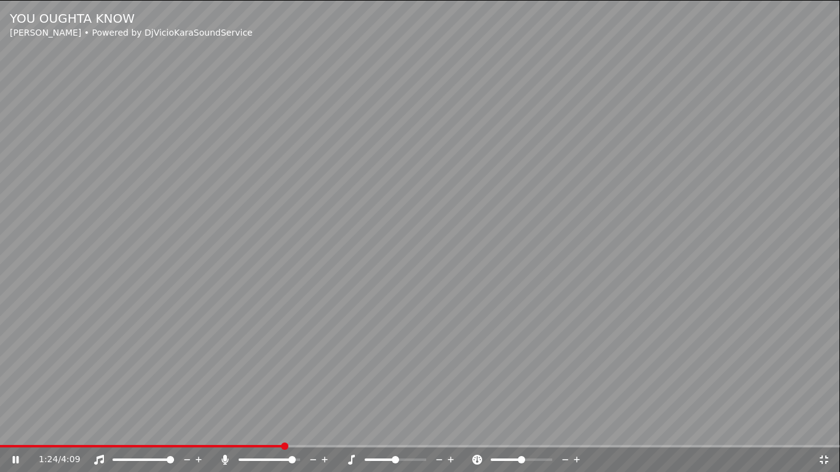
click at [312, 428] on icon at bounding box center [313, 460] width 12 height 12
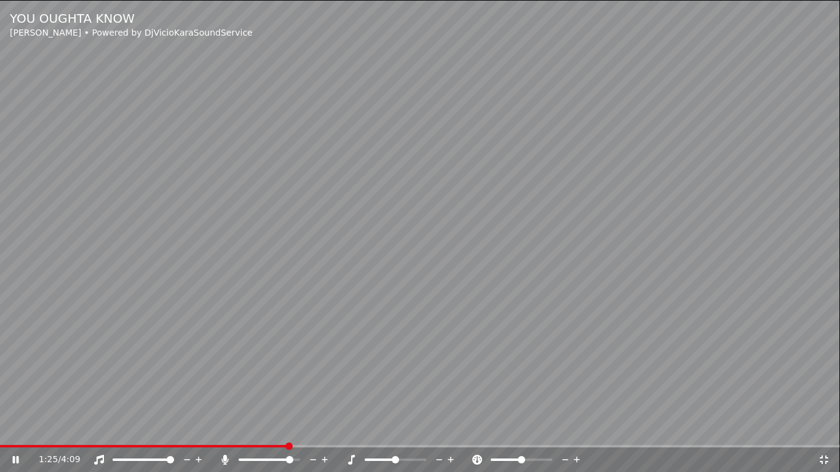
click at [312, 428] on icon at bounding box center [313, 460] width 12 height 12
drag, startPoint x: 283, startPoint y: 457, endPoint x: 261, endPoint y: 459, distance: 21.6
click at [261, 428] on div at bounding box center [280, 460] width 99 height 12
click at [261, 428] on span at bounding box center [265, 460] width 52 height 2
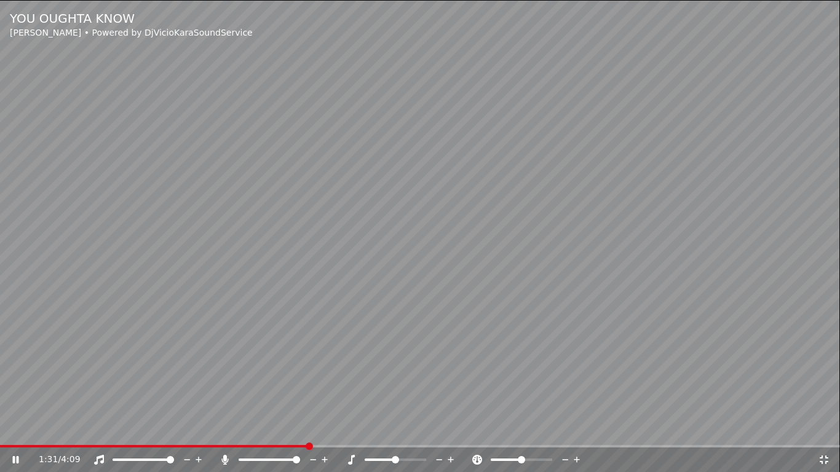
click at [300, 428] on span at bounding box center [296, 459] width 7 height 7
click at [326, 428] on icon at bounding box center [325, 460] width 12 height 12
click at [186, 428] on icon at bounding box center [187, 460] width 12 height 12
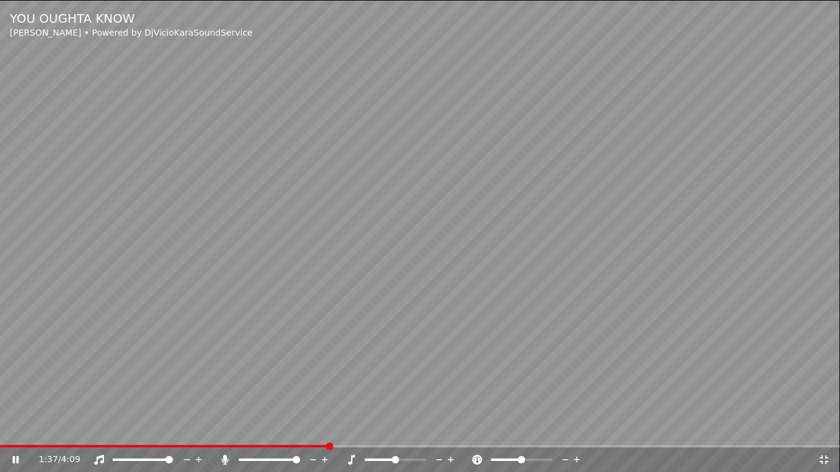
click at [186, 428] on icon at bounding box center [187, 460] width 12 height 12
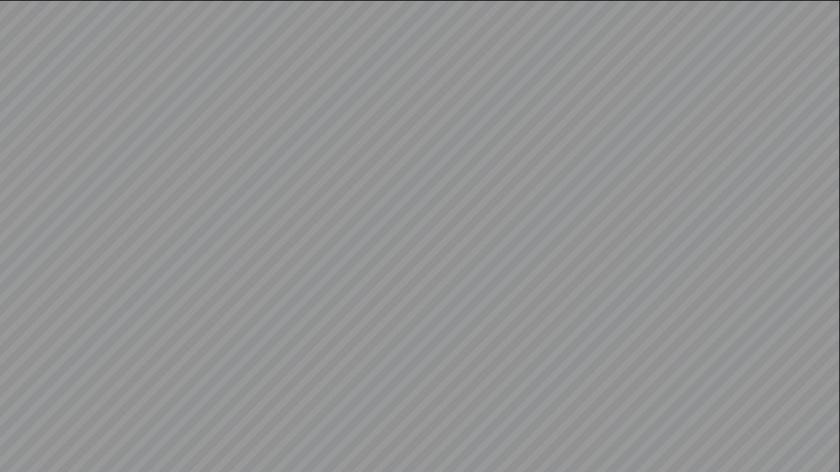
click at [186, 428] on video at bounding box center [420, 236] width 840 height 472
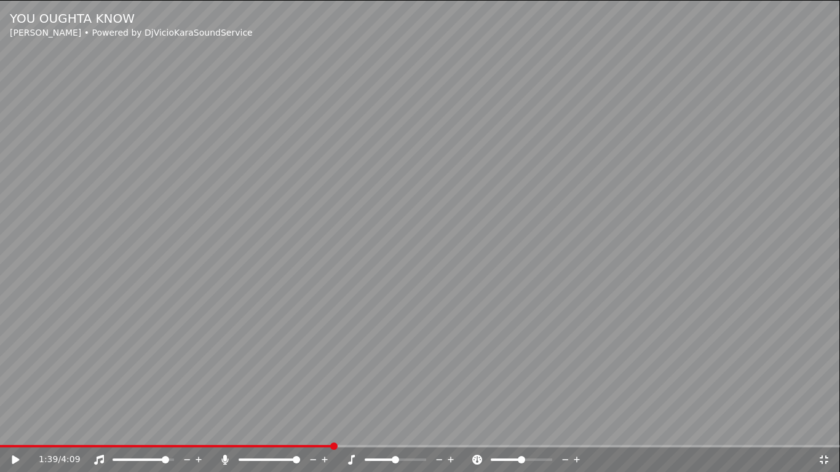
click at [280, 293] on video at bounding box center [420, 236] width 840 height 472
click at [187, 428] on icon at bounding box center [187, 460] width 12 height 12
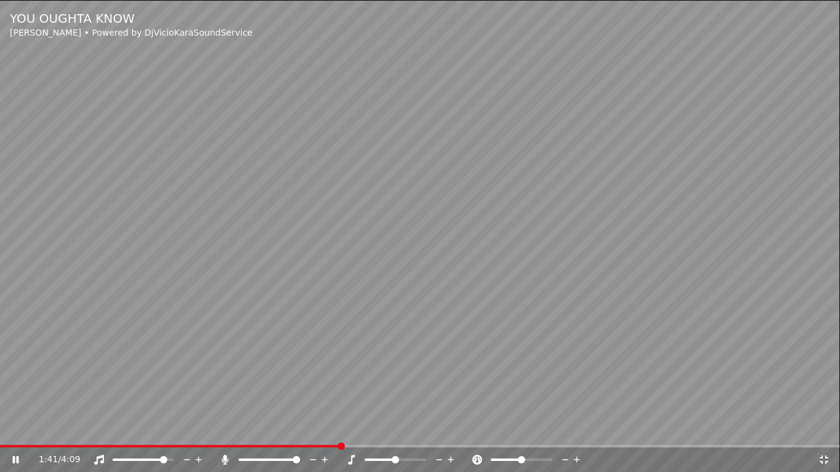
click at [187, 428] on icon at bounding box center [187, 460] width 12 height 12
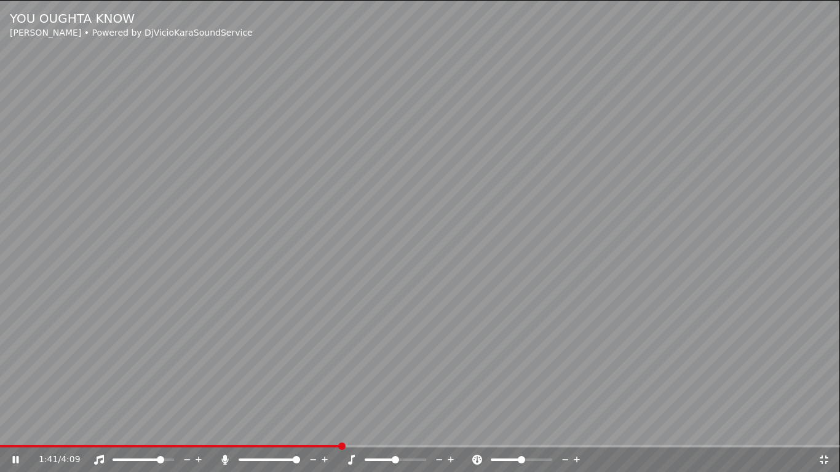
click at [187, 428] on icon at bounding box center [187, 460] width 12 height 12
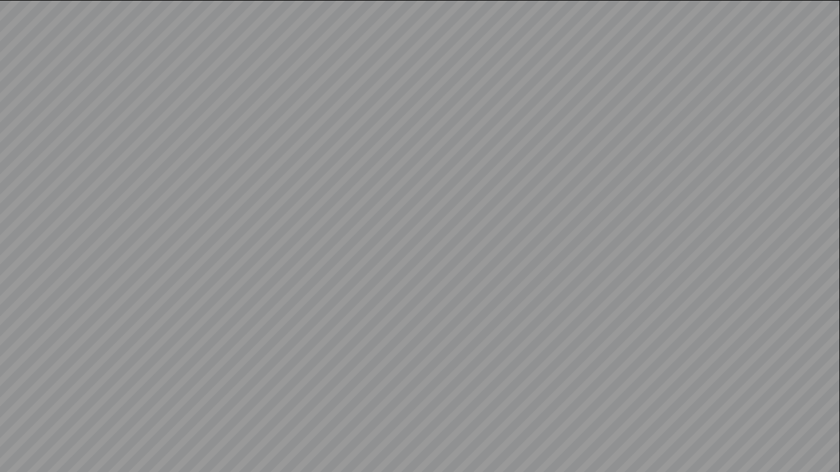
click at [187, 428] on video at bounding box center [420, 236] width 840 height 472
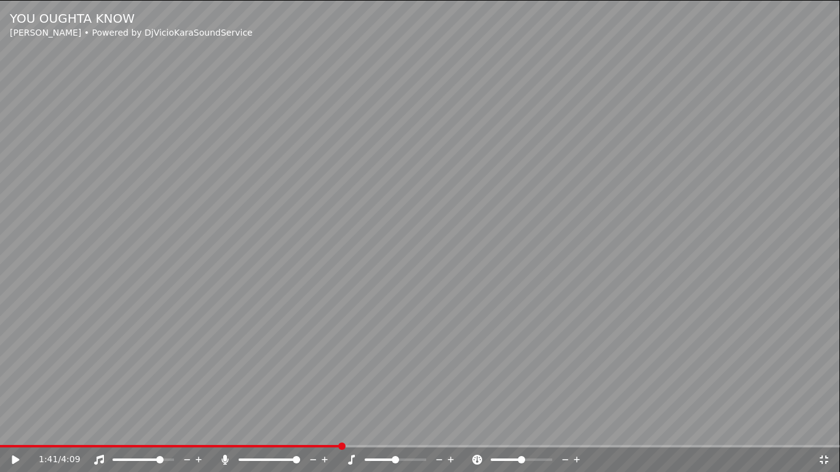
click at [187, 428] on icon at bounding box center [187, 460] width 12 height 12
click at [258, 323] on video at bounding box center [420, 236] width 840 height 472
click at [154, 428] on span at bounding box center [152, 459] width 7 height 7
click at [172, 428] on span at bounding box center [142, 460] width 61 height 2
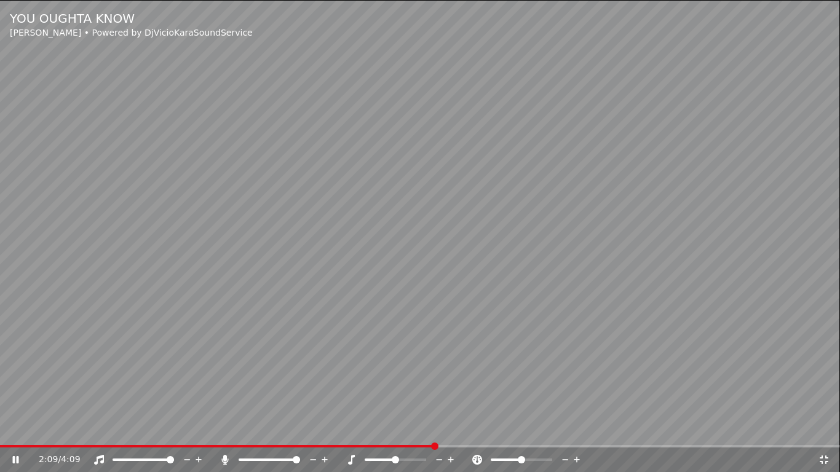
click at [174, 428] on span at bounding box center [170, 459] width 7 height 7
click at [621, 232] on video at bounding box center [420, 236] width 840 height 472
click at [503, 287] on video at bounding box center [420, 236] width 840 height 472
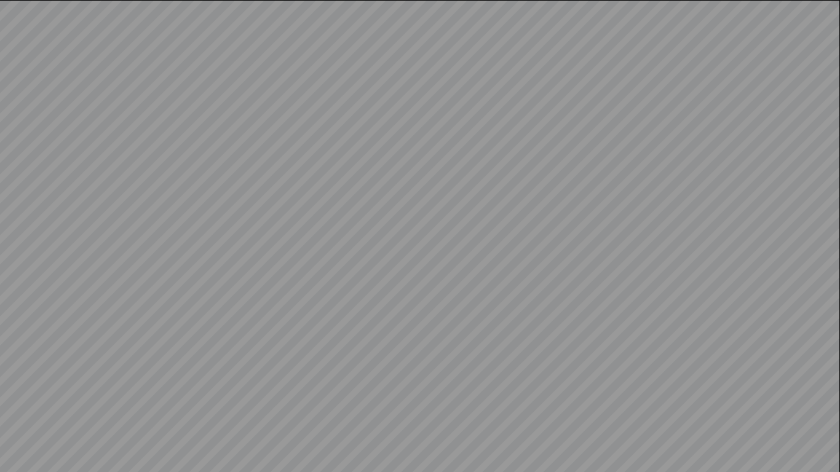
click at [503, 287] on video at bounding box center [420, 236] width 840 height 472
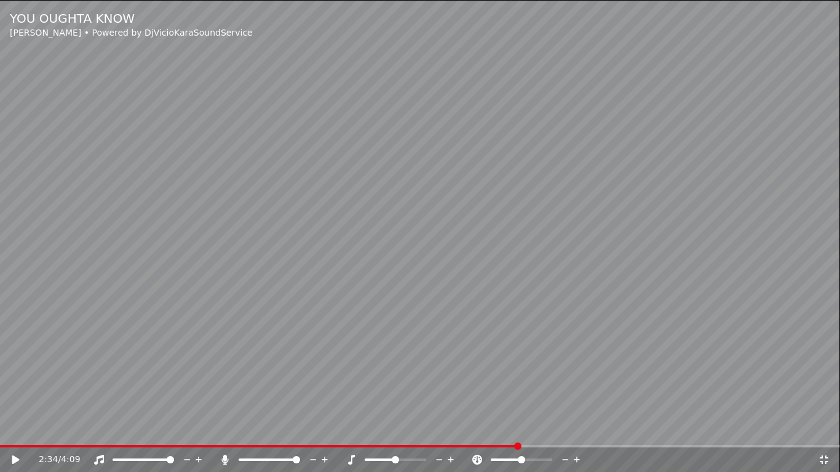
click at [503, 287] on video at bounding box center [420, 236] width 840 height 472
click at [440, 428] on icon at bounding box center [439, 460] width 12 height 12
click at [436, 428] on icon at bounding box center [439, 460] width 12 height 12
click at [827, 428] on icon at bounding box center [824, 460] width 12 height 10
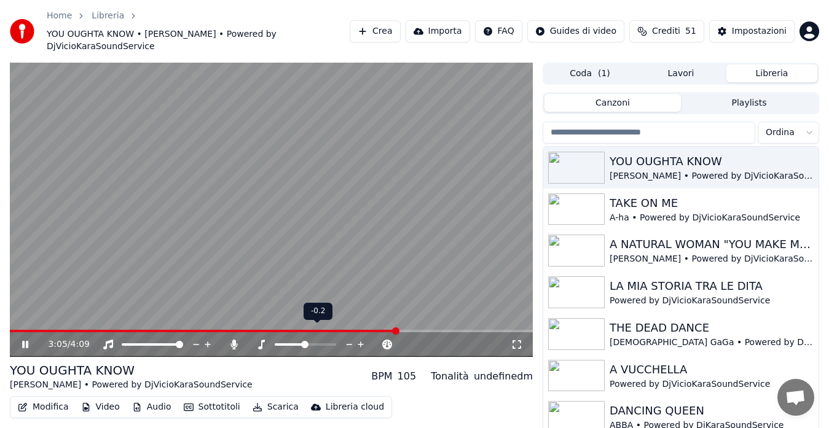
click at [350, 339] on icon at bounding box center [350, 345] width 12 height 12
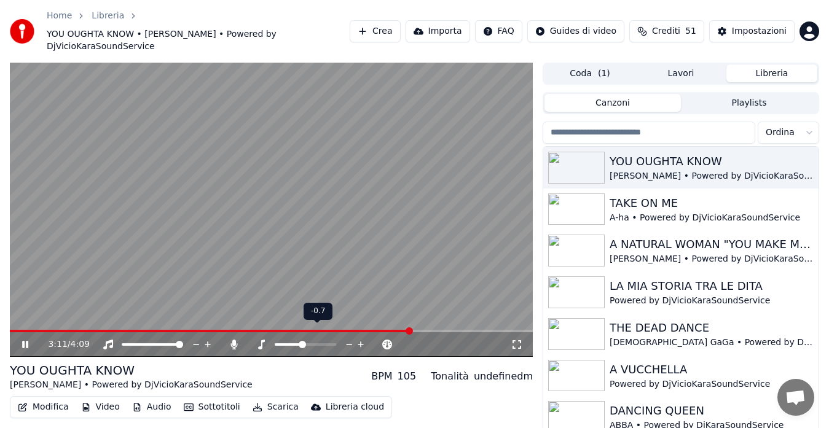
click at [350, 339] on icon at bounding box center [350, 345] width 12 height 12
click at [362, 342] on icon at bounding box center [361, 345] width 6 height 6
click at [514, 341] on icon at bounding box center [517, 345] width 9 height 9
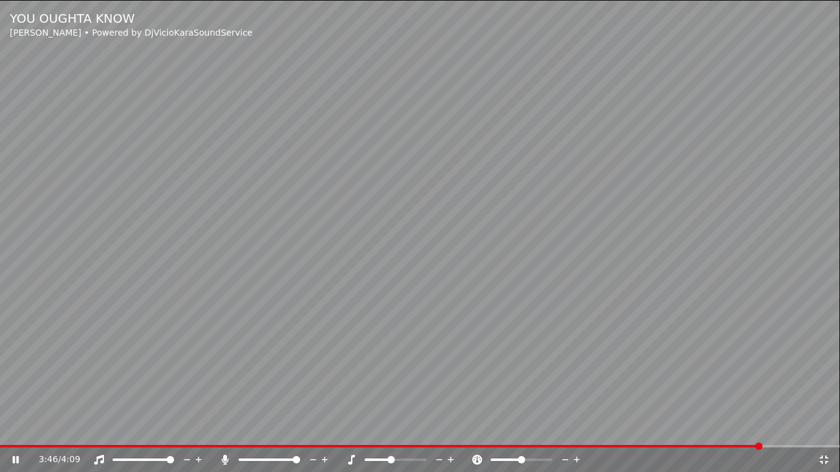
click at [565, 428] on icon at bounding box center [565, 460] width 12 height 12
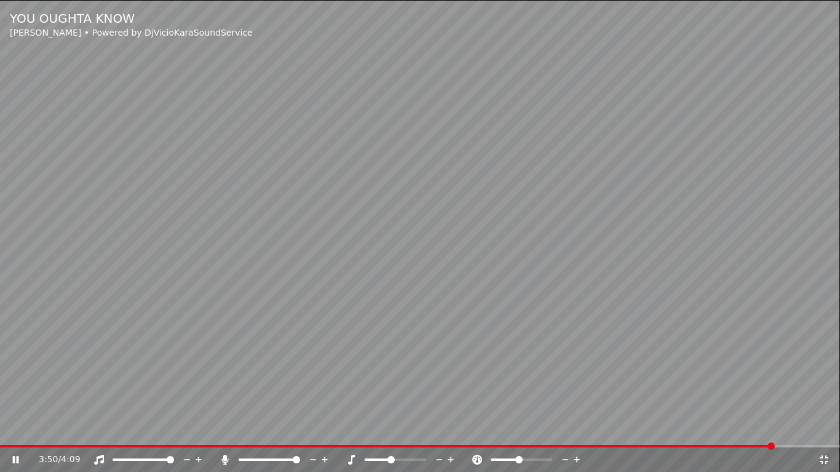
click at [569, 428] on icon at bounding box center [565, 460] width 12 height 12
click at [577, 428] on icon at bounding box center [577, 460] width 12 height 12
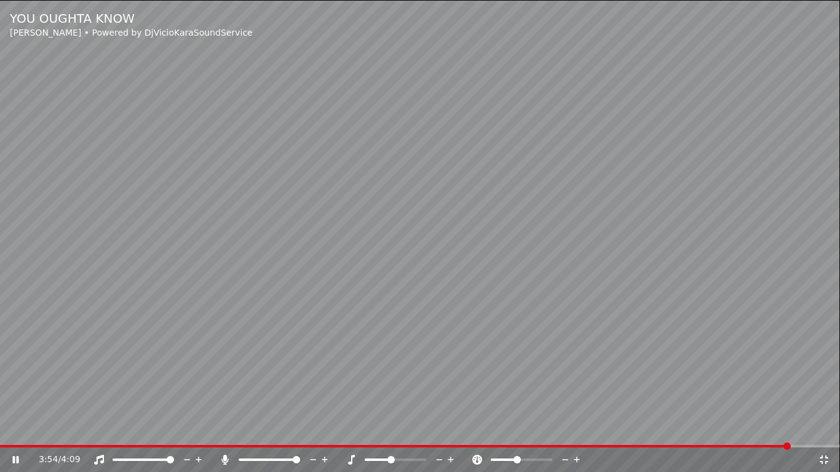
click at [824, 428] on icon at bounding box center [824, 460] width 12 height 10
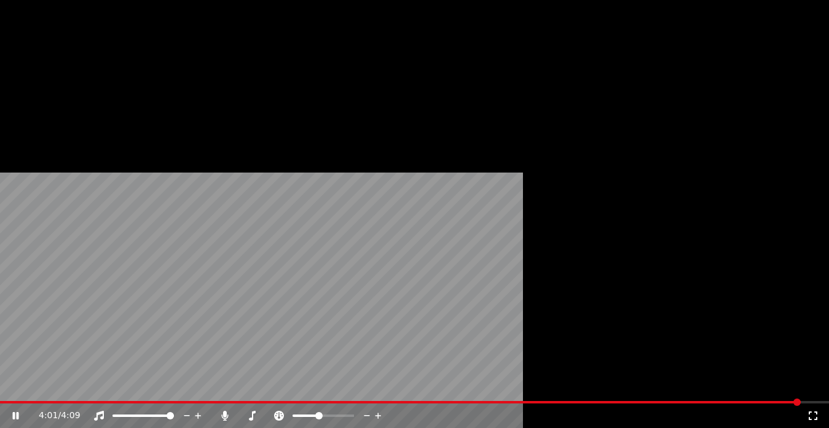
click at [384, 410] on icon at bounding box center [379, 416] width 12 height 12
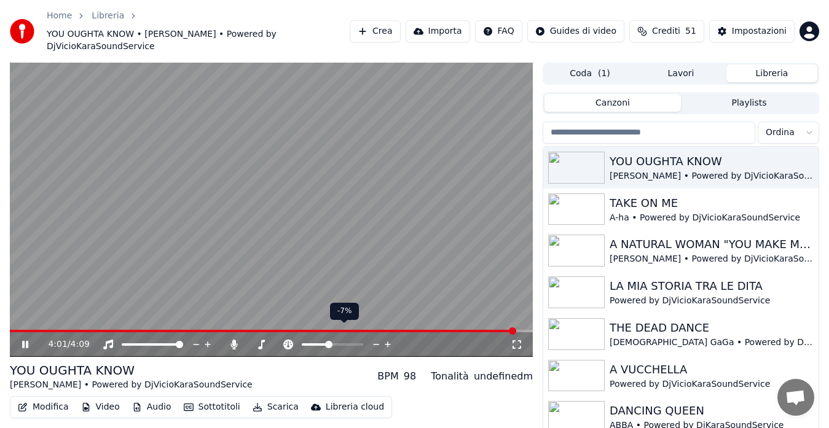
click at [387, 339] on icon at bounding box center [388, 345] width 12 height 12
click at [255, 330] on span at bounding box center [270, 331] width 521 height 2
click at [390, 339] on icon at bounding box center [388, 345] width 12 height 12
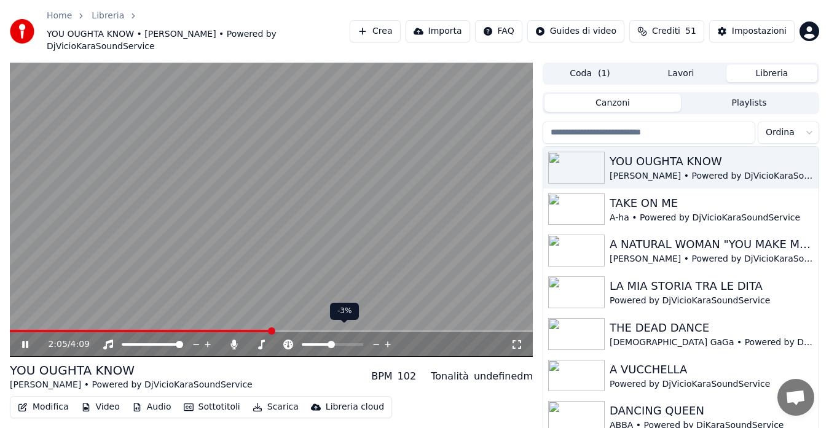
click at [390, 339] on icon at bounding box center [388, 345] width 12 height 12
click at [30, 330] on span at bounding box center [20, 331] width 21 height 2
click at [12, 330] on span at bounding box center [11, 331] width 2 height 2
click at [12, 328] on span at bounding box center [15, 331] width 7 height 7
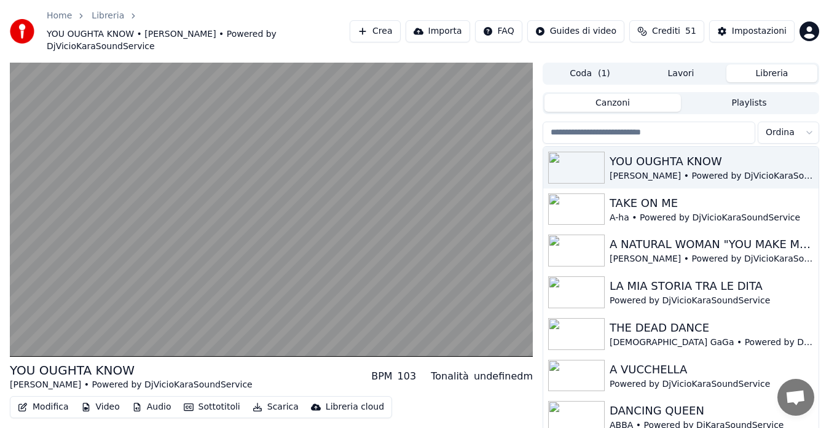
click at [194, 379] on div "[PERSON_NAME] • Powered by DjVicioKaraSoundService" at bounding box center [131, 385] width 243 height 12
click at [48, 399] on button "Modifica" at bounding box center [43, 407] width 61 height 17
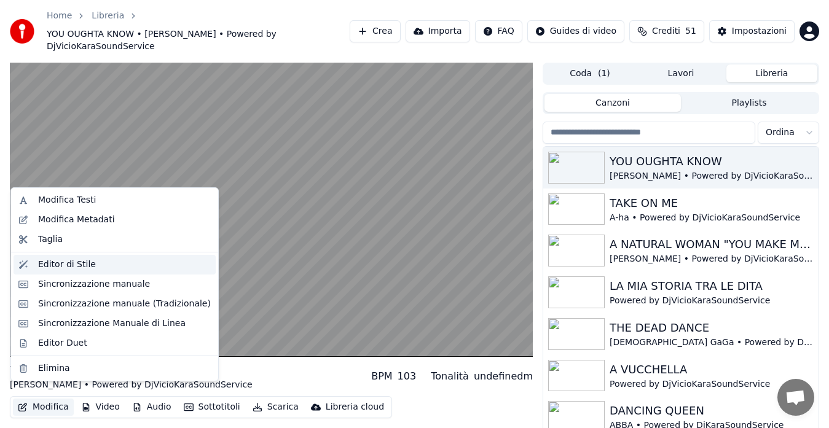
click at [110, 271] on div "Editor di Stile" at bounding box center [115, 265] width 202 height 20
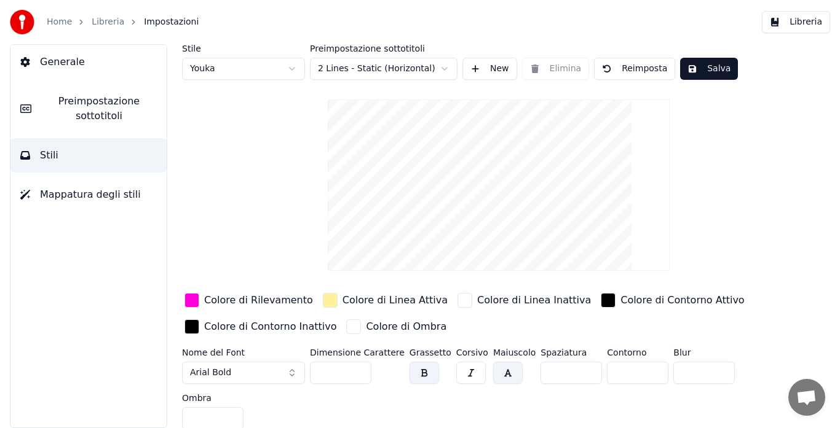
click at [87, 120] on span "Preimpostazione sottotitoli" at bounding box center [99, 109] width 116 height 30
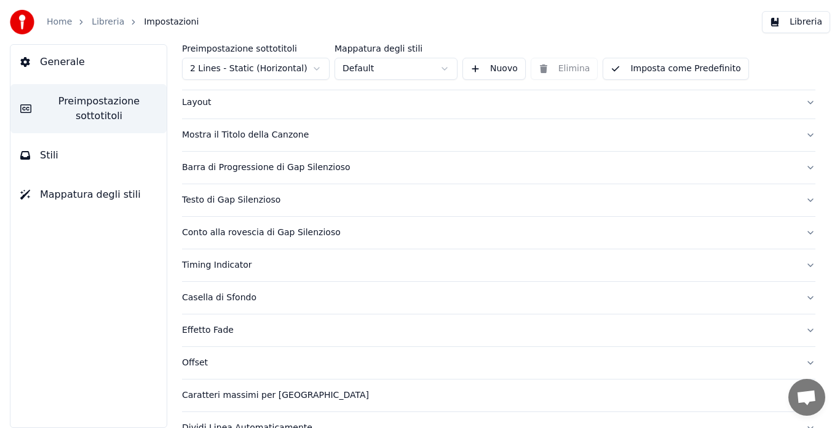
scroll to position [60, 0]
click at [256, 141] on div "Mostra il Titolo della Canzone" at bounding box center [488, 136] width 613 height 12
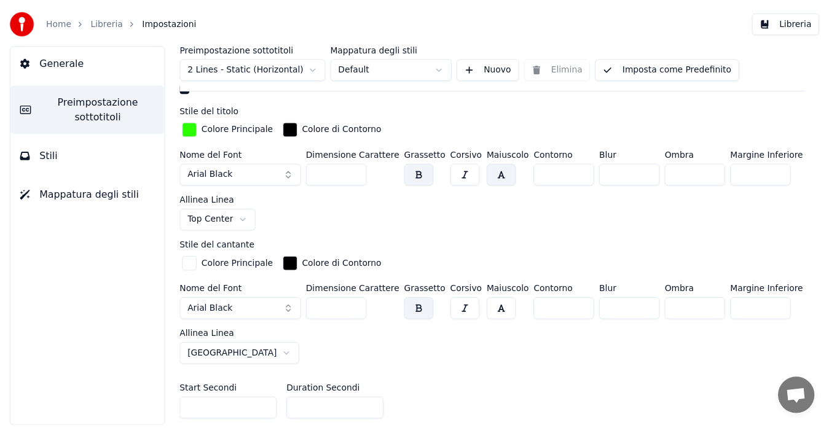
scroll to position [365, 0]
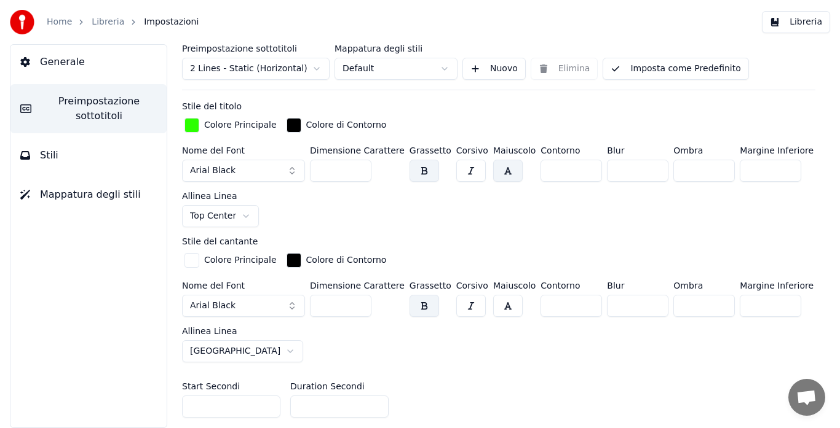
click at [356, 307] on input "***" at bounding box center [340, 306] width 61 height 22
type input "***"
click at [356, 307] on input "***" at bounding box center [340, 306] width 61 height 22
click at [658, 71] on button "Imposta come Predefinito" at bounding box center [675, 69] width 146 height 22
click at [789, 19] on button "Libreria" at bounding box center [796, 22] width 68 height 22
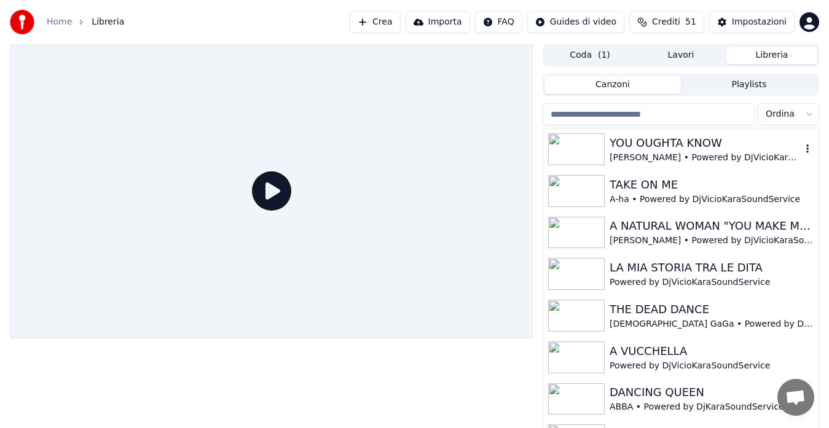
click at [696, 157] on div "[PERSON_NAME] • Powered by DjVicioKaraSoundService" at bounding box center [706, 158] width 192 height 12
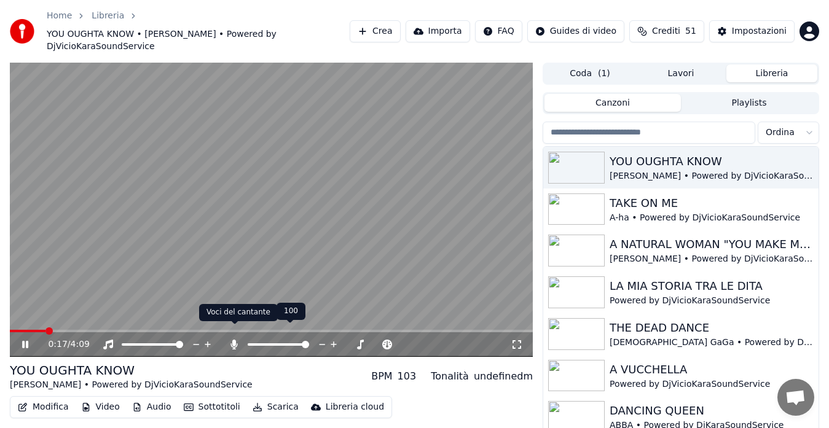
click at [237, 340] on icon at bounding box center [234, 345] width 12 height 10
click at [393, 277] on video at bounding box center [271, 210] width 523 height 294
click at [258, 399] on button "Scarica" at bounding box center [276, 407] width 56 height 17
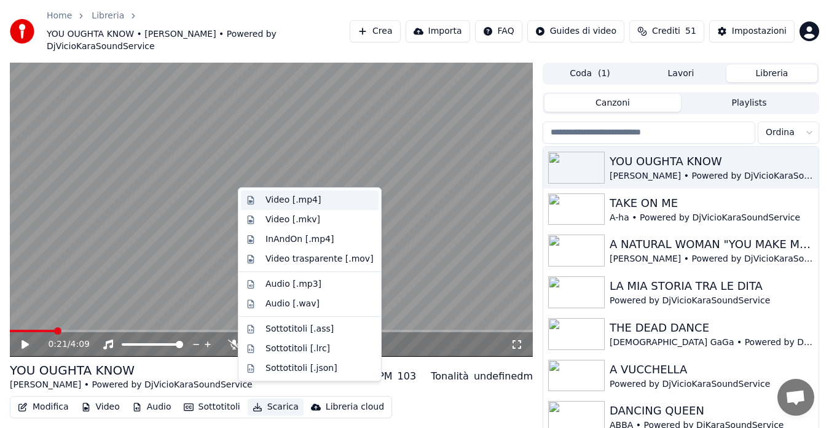
click at [306, 198] on div "Video [.mp4]" at bounding box center [293, 200] width 55 height 12
